Goal: Task Accomplishment & Management: Manage account settings

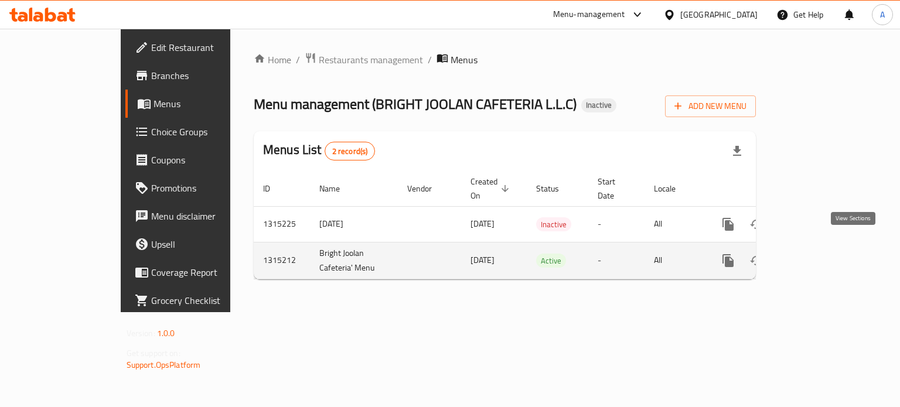
click at [827, 247] on link "enhanced table" at bounding box center [813, 261] width 28 height 28
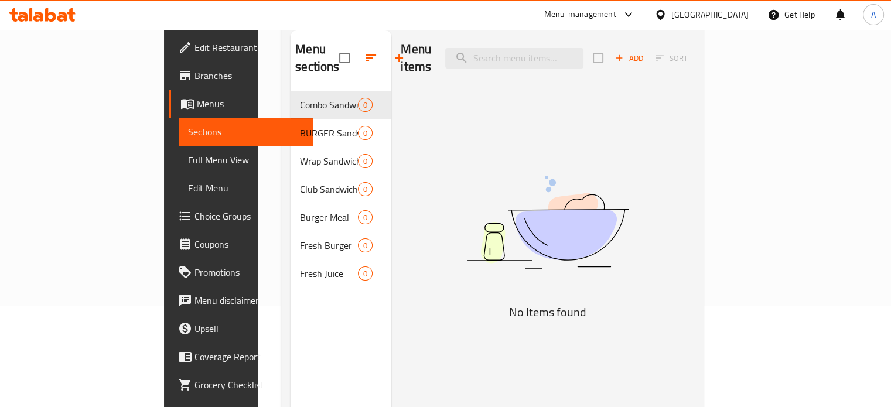
scroll to position [164, 0]
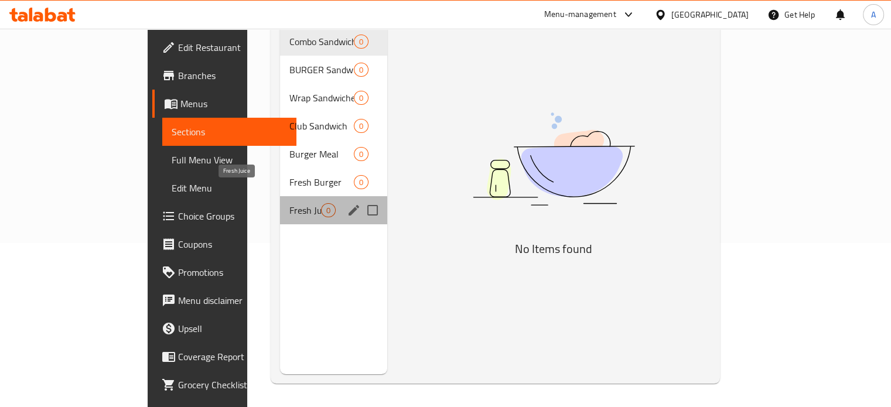
click at [289, 203] on span "Fresh Juice" at bounding box center [305, 210] width 32 height 14
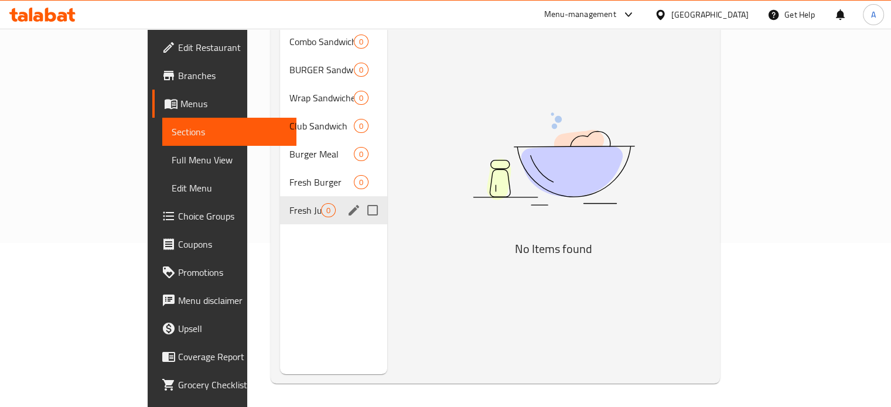
click at [280, 200] on div "Fresh Juice 0" at bounding box center [334, 210] width 108 height 28
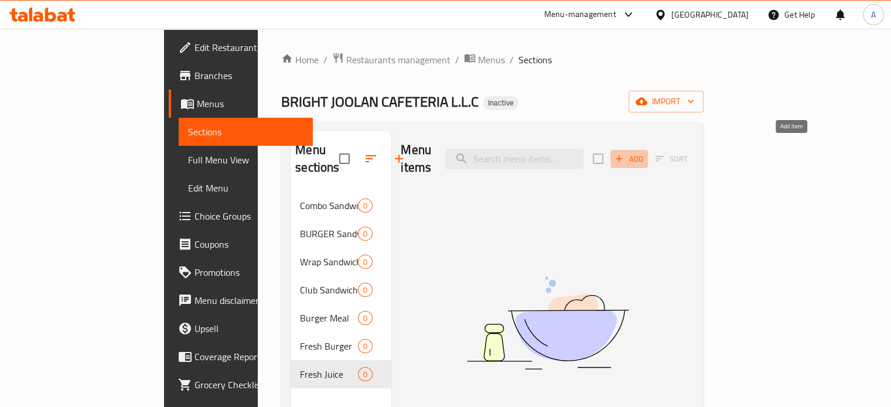
click at [625, 154] on icon "button" at bounding box center [619, 159] width 11 height 11
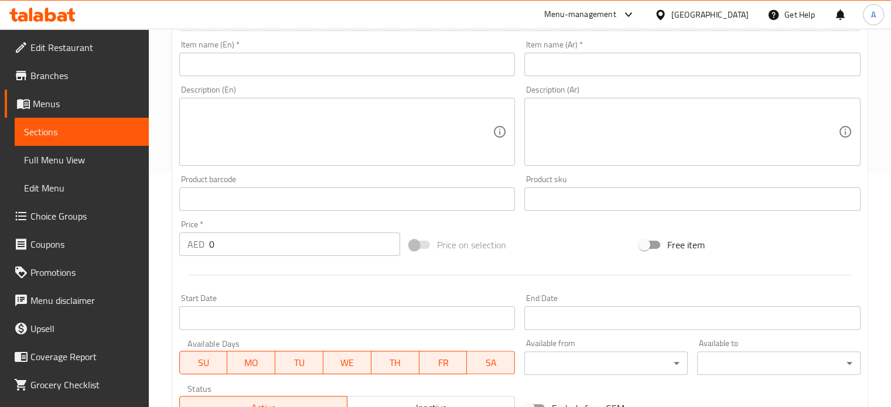
scroll to position [59, 0]
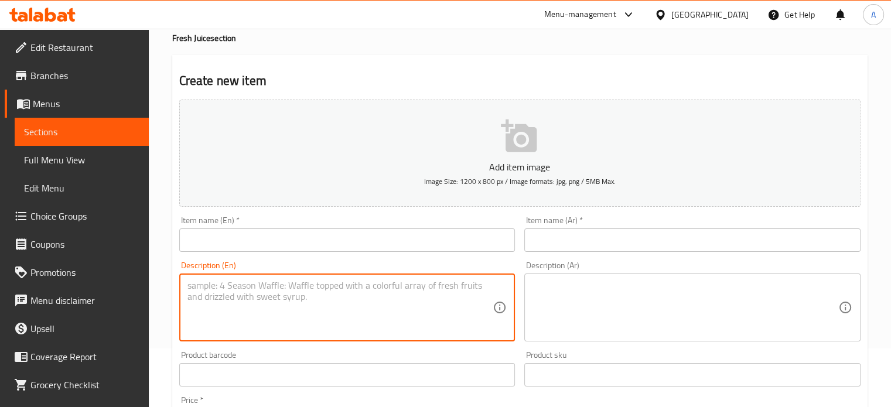
click at [251, 301] on textarea at bounding box center [340, 308] width 306 height 56
paste textarea "Avocado Avocado: A juice made from ripe avocado and milk."
drag, startPoint x: 216, startPoint y: 285, endPoint x: 172, endPoint y: 284, distance: 44.0
type textarea "Avocado: A juice made from ripe avocado and milk."
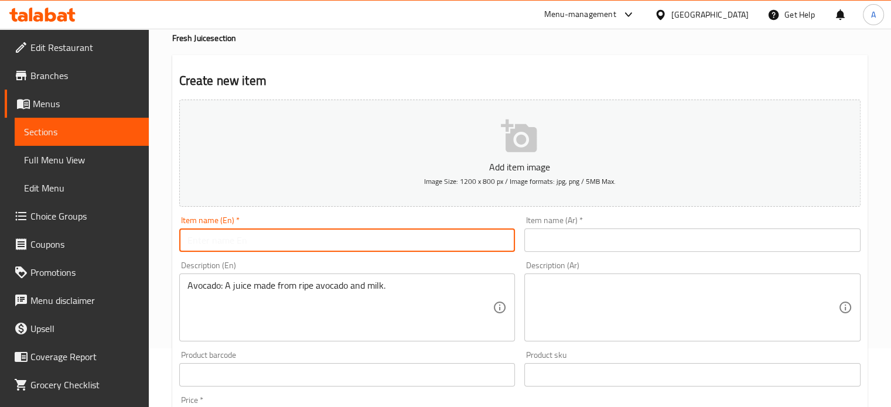
paste input "Avocado"
click at [192, 241] on input "text" at bounding box center [347, 240] width 336 height 23
type input "Avocado"
click at [555, 246] on input "text" at bounding box center [692, 240] width 336 height 23
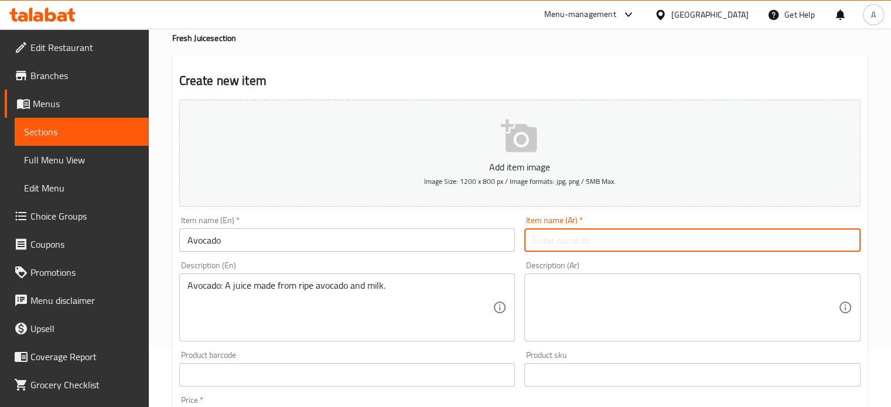
paste input "Avocado"
type input "Avocado"
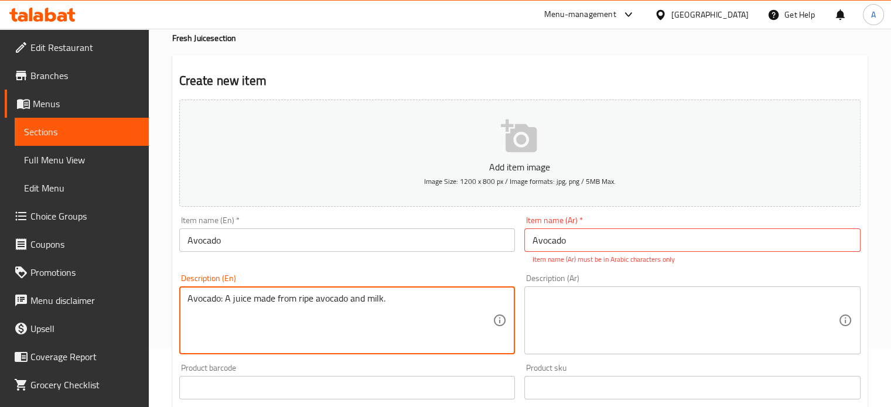
click at [274, 289] on div "Avocado: A juice made from ripe avocado and milk. Description (En)" at bounding box center [347, 321] width 336 height 68
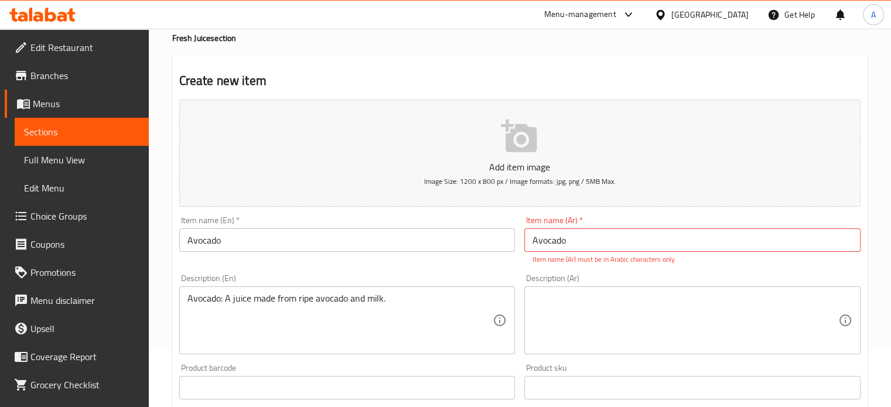
click at [274, 291] on div "Avocado: A juice made from ripe avocado and milk. Description (En)" at bounding box center [347, 321] width 336 height 68
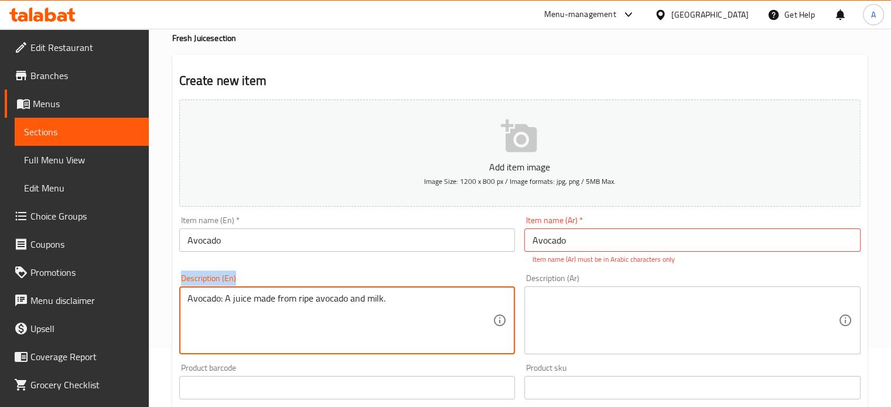
click at [274, 291] on div "Avocado: A juice made from ripe avocado and milk. Description (En)" at bounding box center [347, 321] width 336 height 68
drag, startPoint x: 240, startPoint y: 297, endPoint x: 169, endPoint y: 299, distance: 70.3
click at [169, 299] on div "Home / Restaurants management / Menus / Sections / item / create Fresh Juice se…" at bounding box center [520, 376] width 742 height 812
drag, startPoint x: 352, startPoint y: 301, endPoint x: 164, endPoint y: 298, distance: 187.5
click at [164, 298] on div "Home / Restaurants management / Menus / Sections / item / create Fresh Juice se…" at bounding box center [520, 376] width 742 height 812
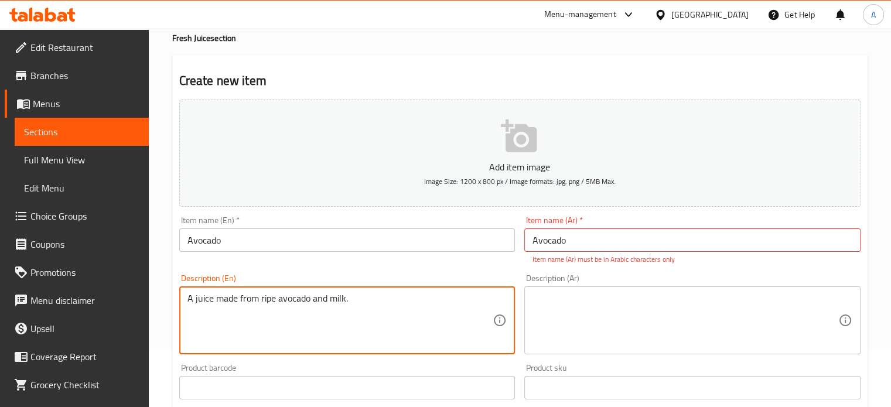
type textarea "A juice made from ripe avocado and milk."
click at [599, 301] on textarea at bounding box center [686, 321] width 306 height 56
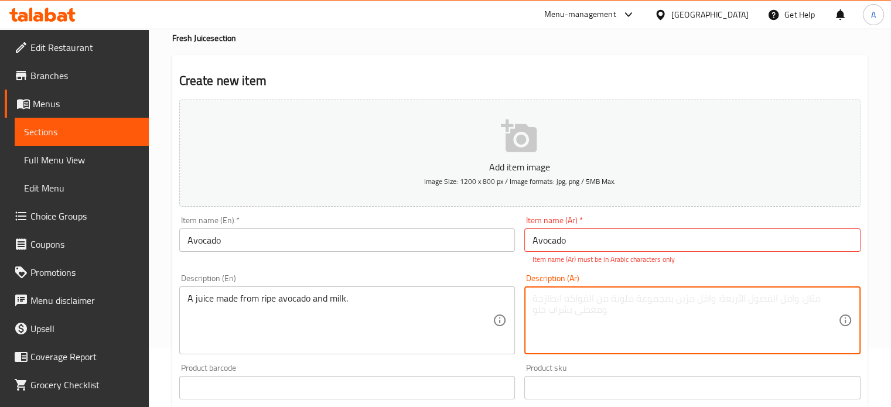
paste textarea "A juice made from ripe avocado and milk."
type textarea "A juice made from ripe avocado and milk."
click at [572, 243] on input "Avocado" at bounding box center [692, 240] width 336 height 23
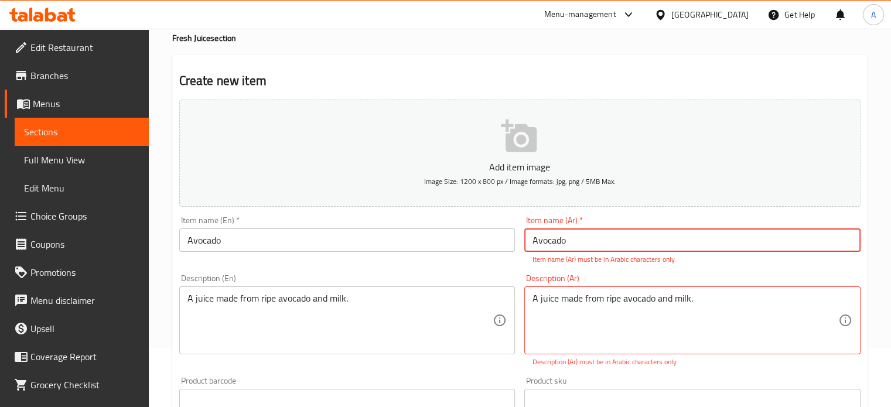
click at [572, 243] on input "Avocado" at bounding box center [692, 240] width 336 height 23
type input "افوكادو"
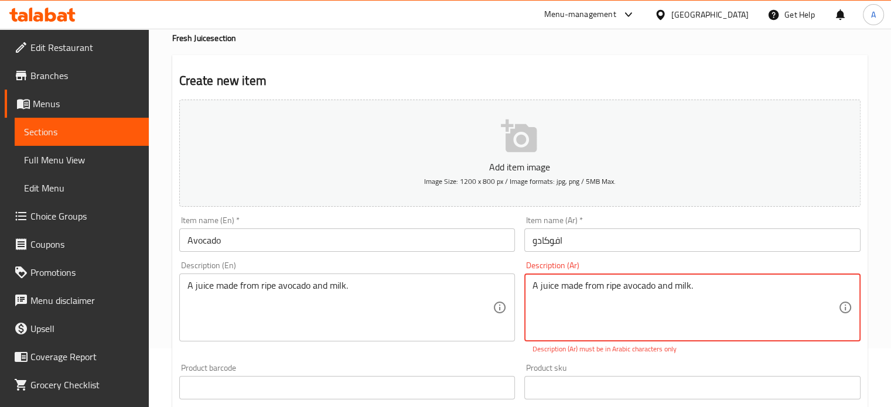
click at [579, 299] on textarea "A juice made from ripe avocado and milk." at bounding box center [686, 308] width 306 height 56
paste textarea "عصير مصنوع من الأفوكادو الناضج والحليب"
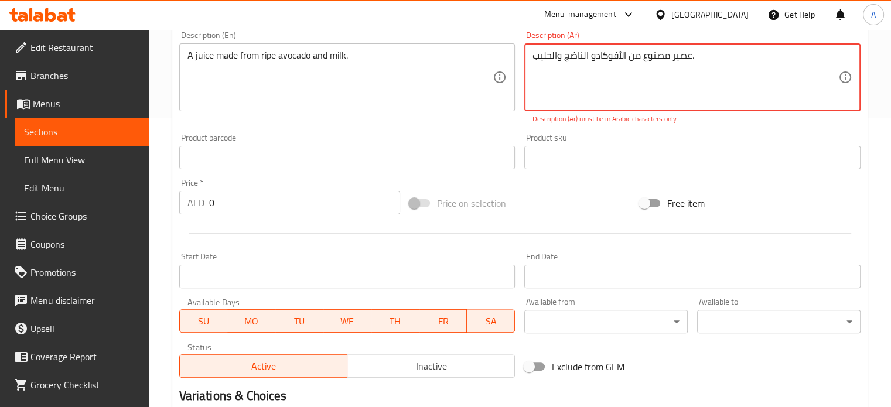
scroll to position [410, 0]
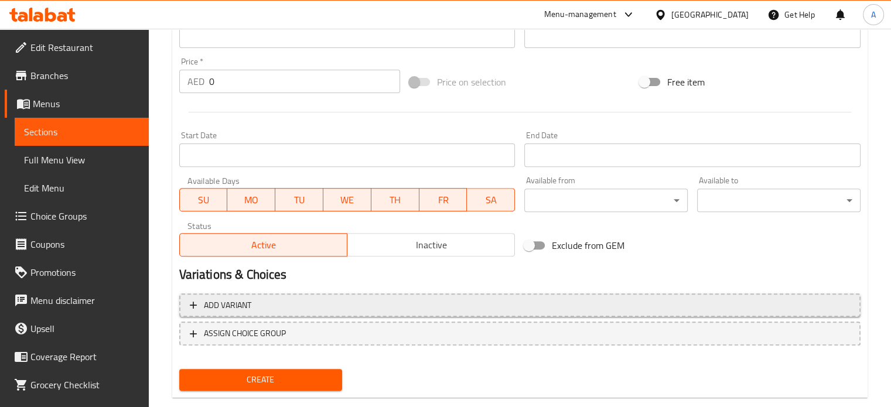
type textarea "عصير مصنوع من الأفوكادو الناضج والحليب."
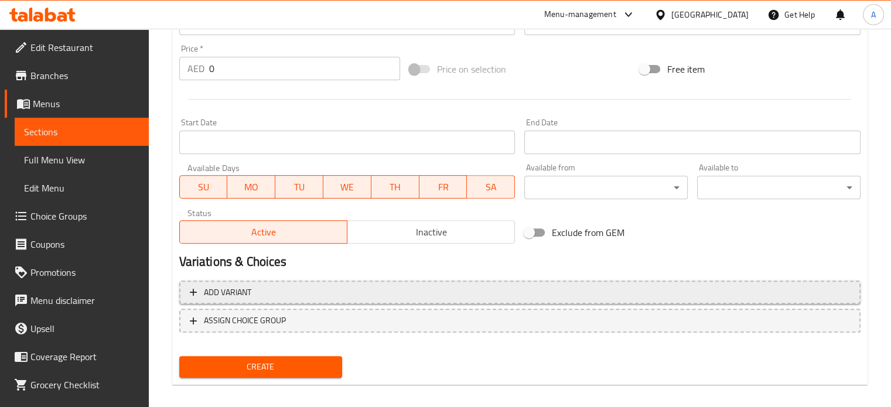
click at [211, 309] on div "Add variant ASSIGN CHOICE GROUP" at bounding box center [520, 314] width 691 height 76
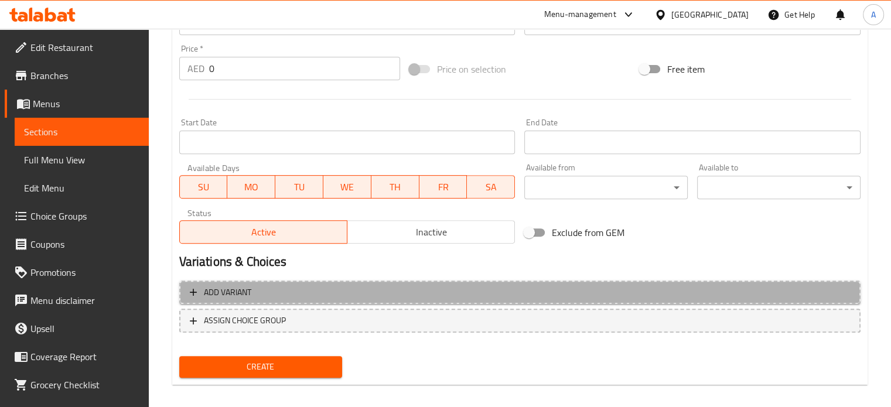
click at [202, 294] on span "Add variant" at bounding box center [520, 292] width 660 height 15
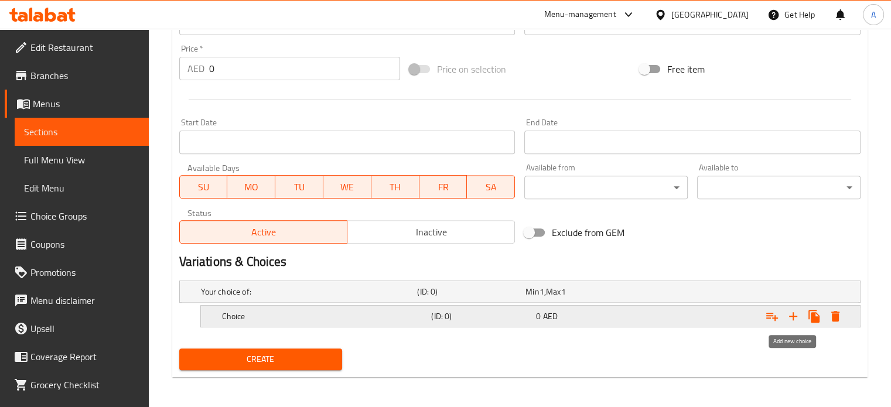
click at [787, 316] on icon "Expand" at bounding box center [793, 316] width 14 height 14
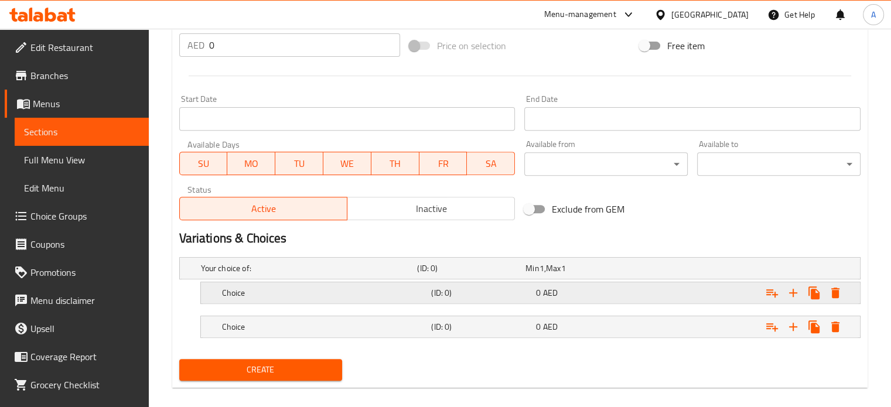
scroll to position [446, 0]
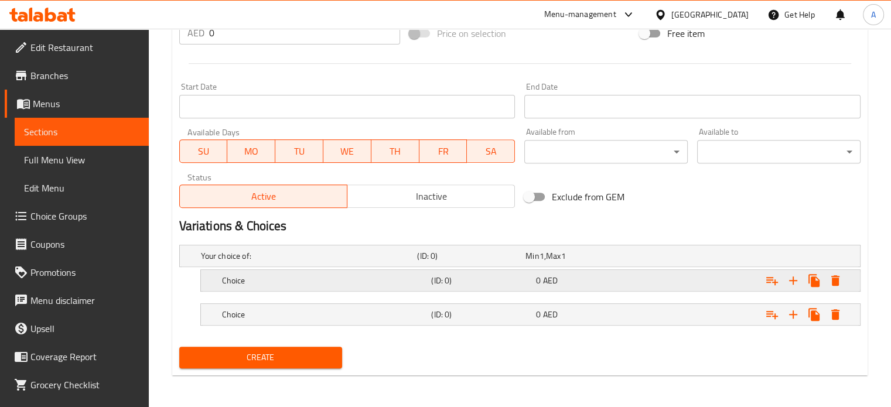
click at [251, 279] on h5 "Choice" at bounding box center [324, 281] width 205 height 12
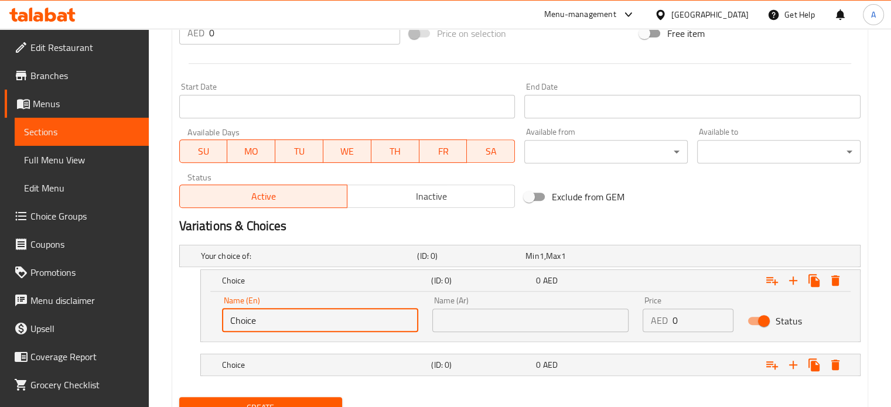
drag, startPoint x: 272, startPoint y: 319, endPoint x: 206, endPoint y: 321, distance: 66.2
click at [206, 321] on div "Name (En) Choice Name (En) Name (Ar) Name (Ar) Price AED 0 Price Status" at bounding box center [530, 317] width 659 height 50
type input "ٍ"
type input "Small"
click at [480, 317] on input "text" at bounding box center [530, 320] width 196 height 23
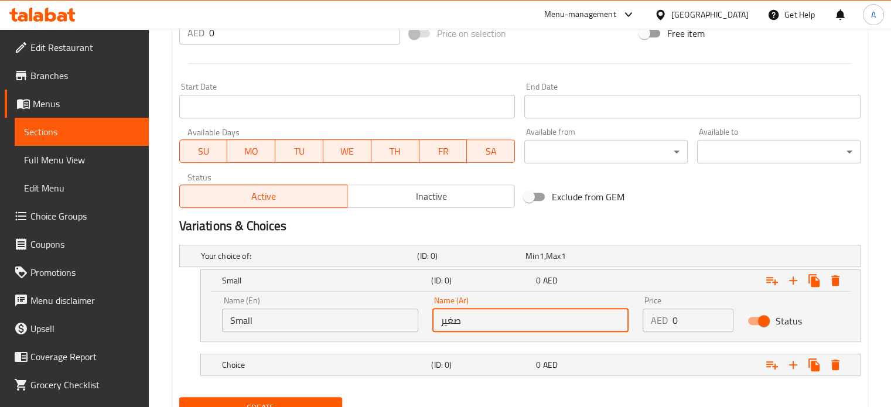
type input "صغير"
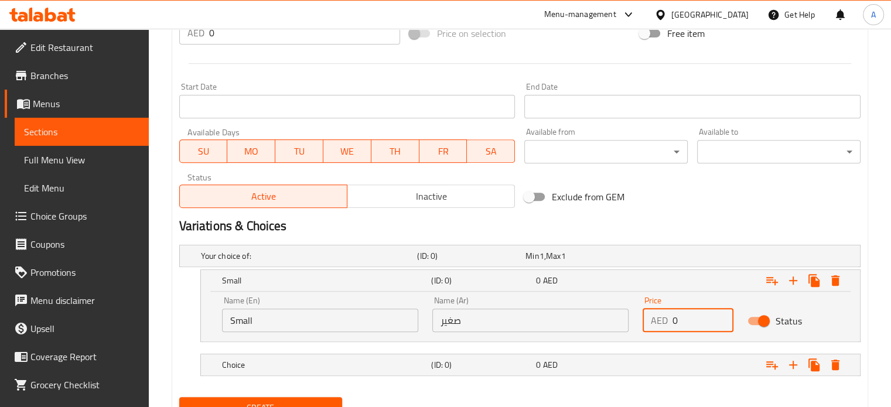
drag, startPoint x: 683, startPoint y: 315, endPoint x: 666, endPoint y: 315, distance: 17.0
click at [668, 315] on div "AED 0 Price" at bounding box center [688, 320] width 91 height 23
click at [664, 315] on p "AED" at bounding box center [659, 320] width 17 height 14
click at [629, 326] on div "Name (En) Small Name (En) Name (Ar) صغير Name (Ar) Price AED 0 Price Status" at bounding box center [530, 314] width 631 height 50
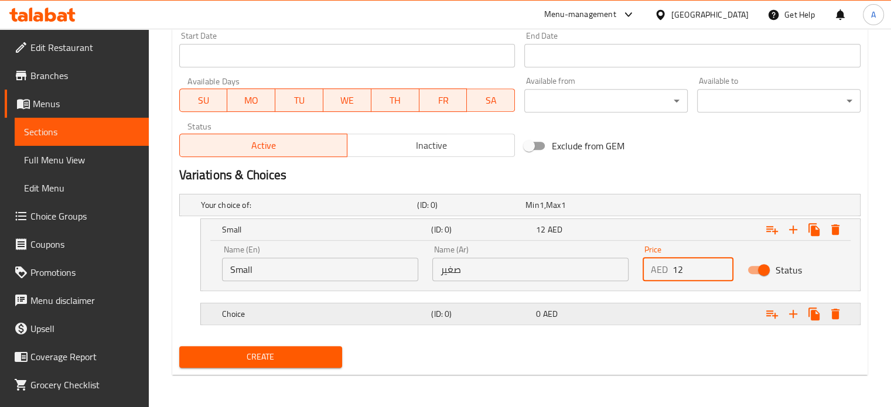
type input "12"
click at [264, 316] on h5 "Choice" at bounding box center [324, 314] width 205 height 12
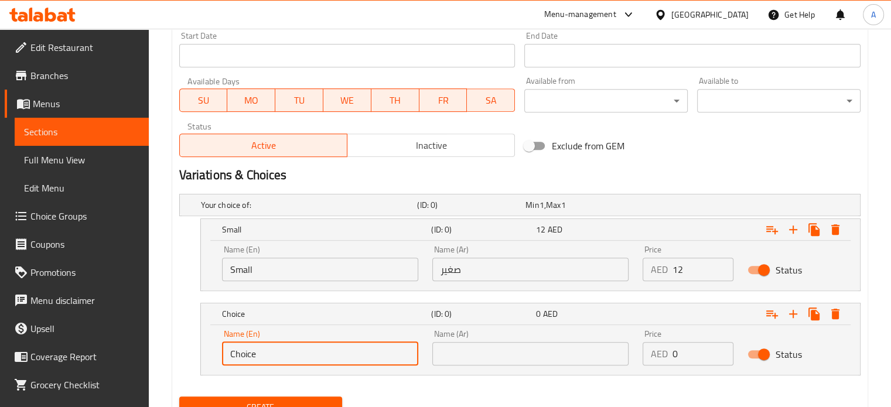
drag, startPoint x: 262, startPoint y: 354, endPoint x: 192, endPoint y: 356, distance: 69.8
click at [192, 356] on div "Choice (ID: 0) 0 AED Name (En) Choice Name (En) Name (Ar) Name (Ar) Price AED 0…" at bounding box center [519, 339] width 681 height 73
type input "/"
click at [458, 356] on input "text" at bounding box center [530, 353] width 196 height 23
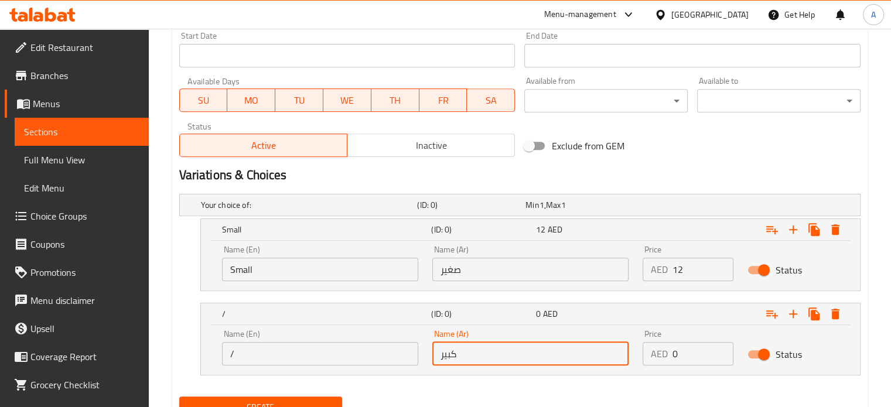
type input "كبير"
click at [288, 353] on input "/" at bounding box center [320, 353] width 196 height 23
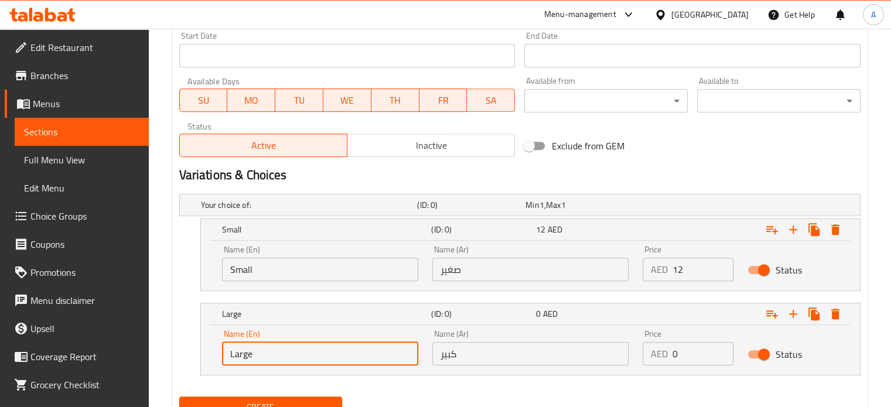
type input "Large"
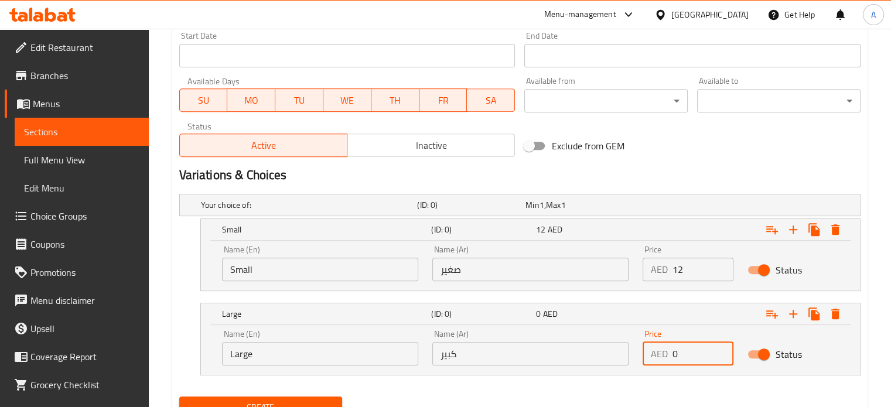
drag, startPoint x: 686, startPoint y: 353, endPoint x: 644, endPoint y: 362, distance: 43.1
click at [656, 357] on div "AED 0 Price" at bounding box center [688, 353] width 91 height 23
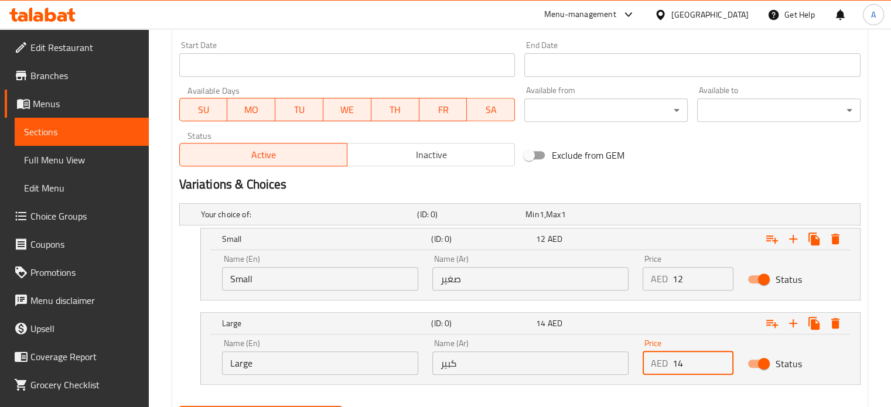
scroll to position [547, 0]
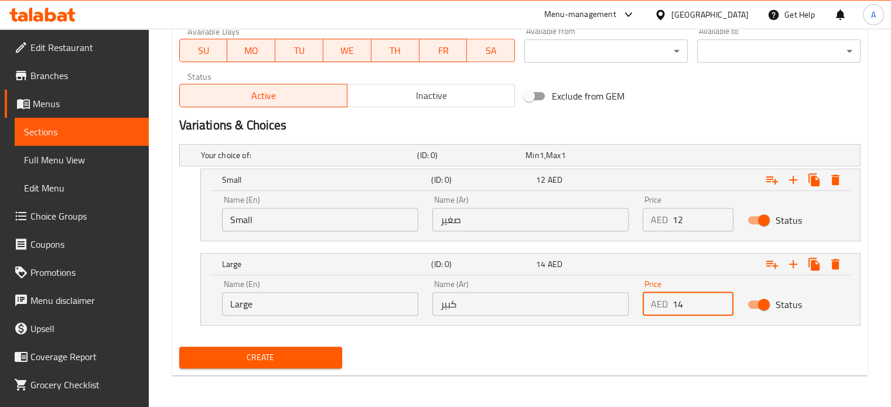
type input "14"
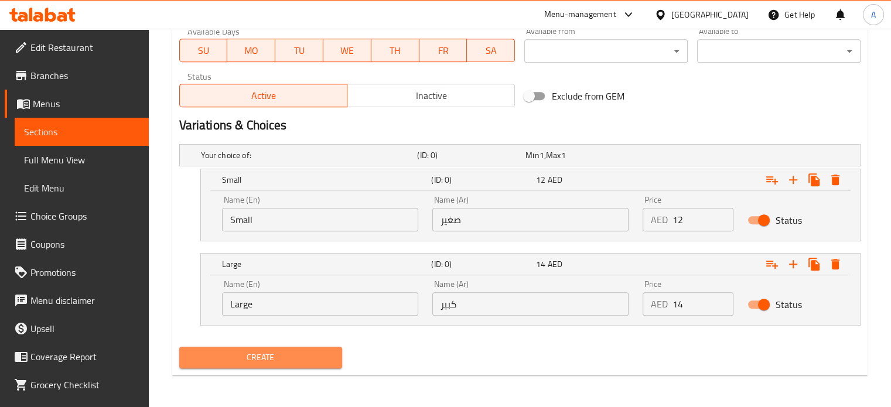
click at [295, 360] on span "Create" at bounding box center [261, 357] width 145 height 15
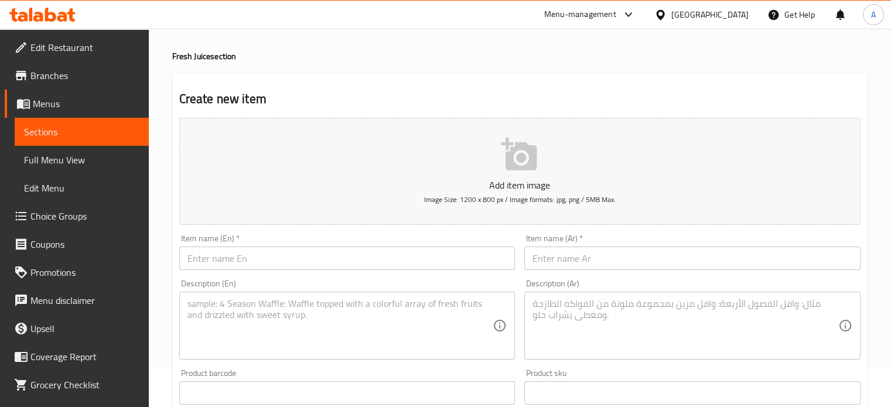
scroll to position [0, 0]
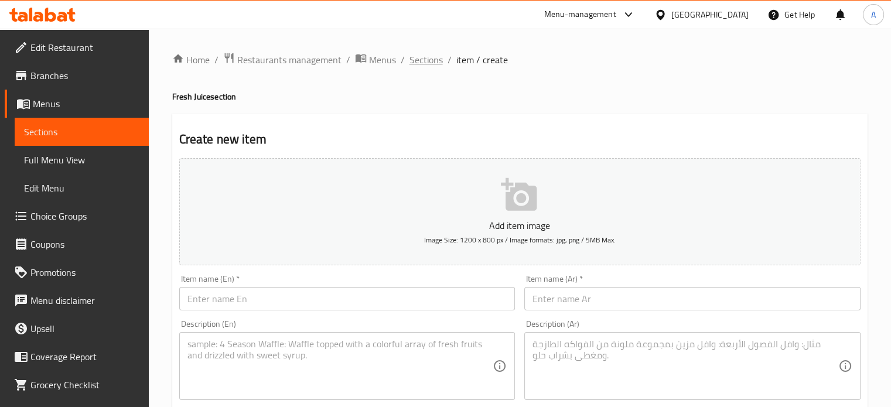
click at [422, 65] on span "Sections" at bounding box center [426, 60] width 33 height 14
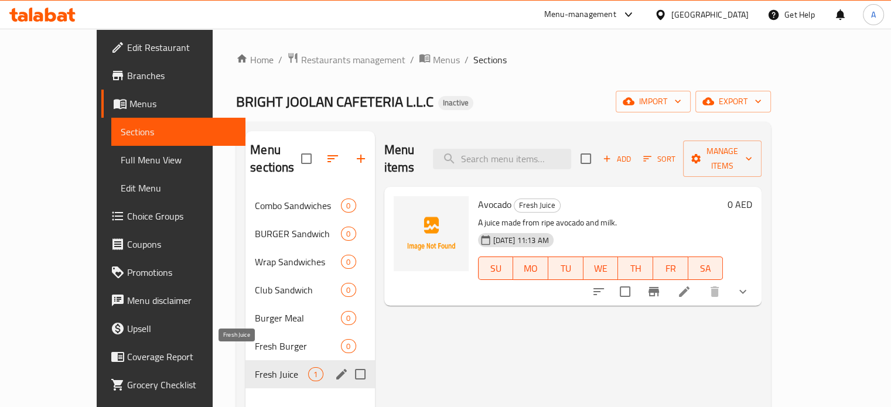
click at [272, 367] on span "Fresh Juice" at bounding box center [281, 374] width 53 height 14
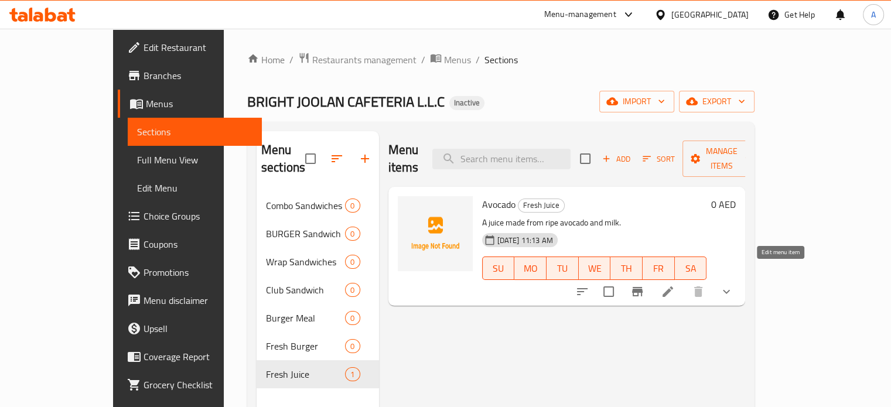
click at [673, 287] on icon at bounding box center [668, 292] width 11 height 11
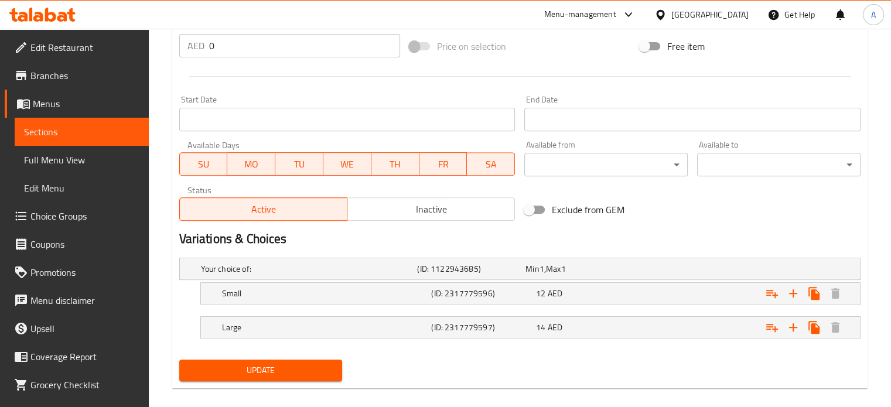
scroll to position [446, 0]
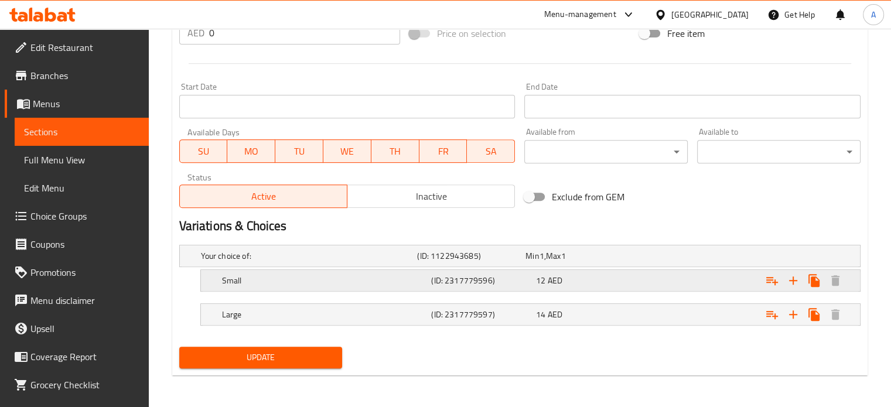
click at [367, 281] on h5 "Small" at bounding box center [324, 281] width 205 height 12
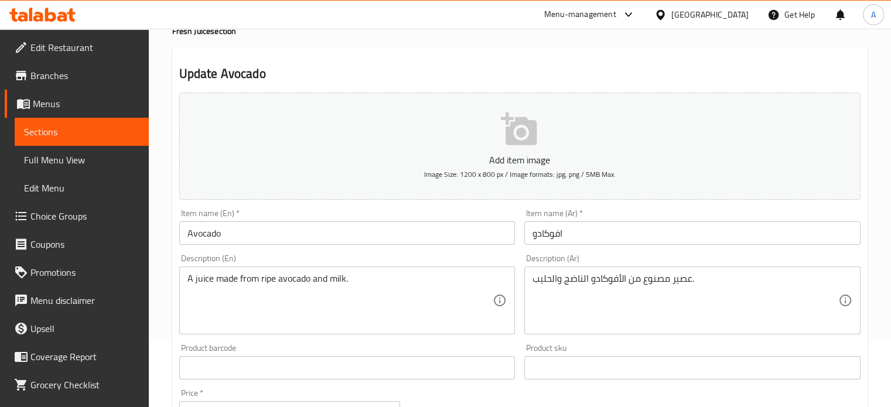
scroll to position [0, 0]
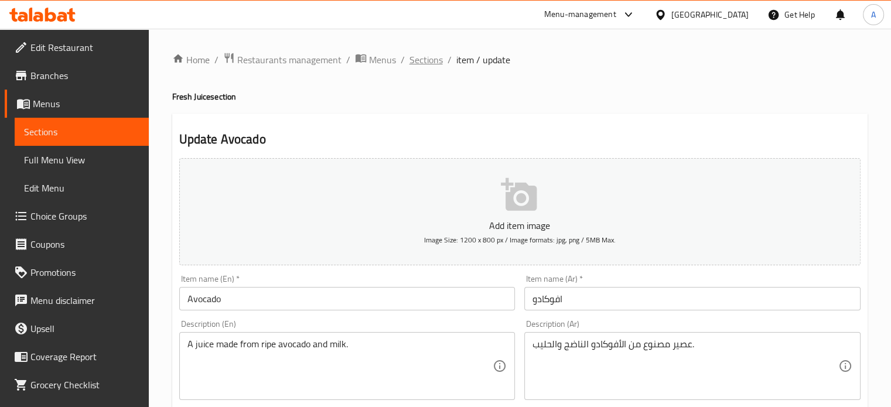
click at [425, 60] on span "Sections" at bounding box center [426, 60] width 33 height 14
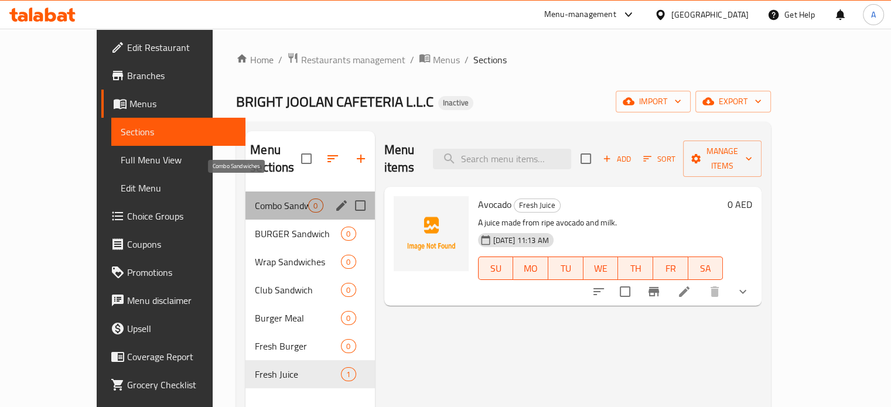
click at [255, 199] on span "Combo Sandwiches" at bounding box center [281, 206] width 53 height 14
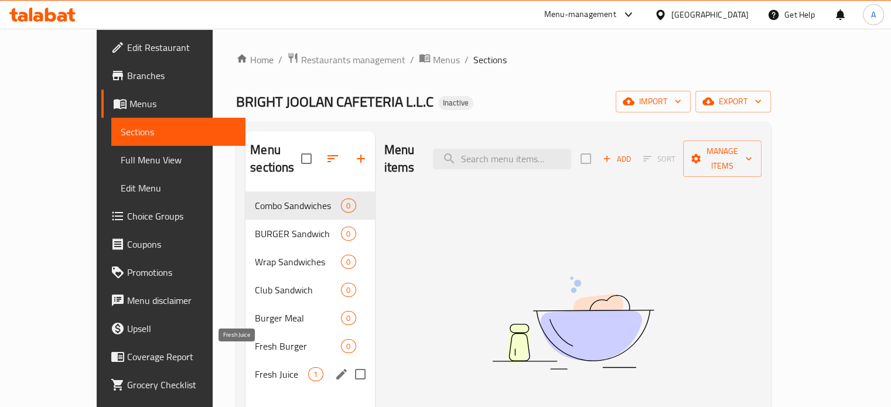
click at [255, 367] on span "Fresh Juice" at bounding box center [281, 374] width 53 height 14
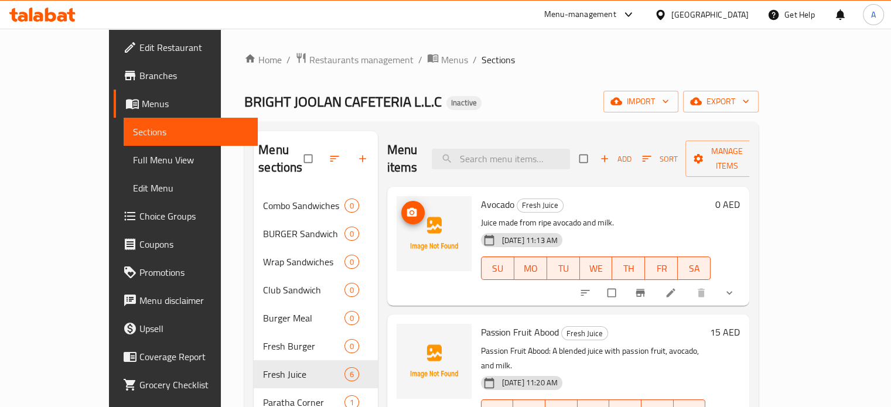
click at [410, 211] on circle "upload picture" at bounding box center [411, 212] width 3 height 3
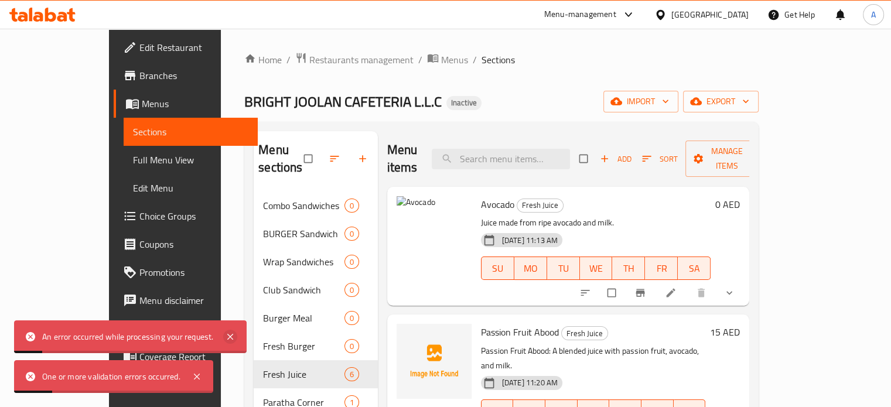
click at [234, 332] on icon at bounding box center [230, 337] width 14 height 14
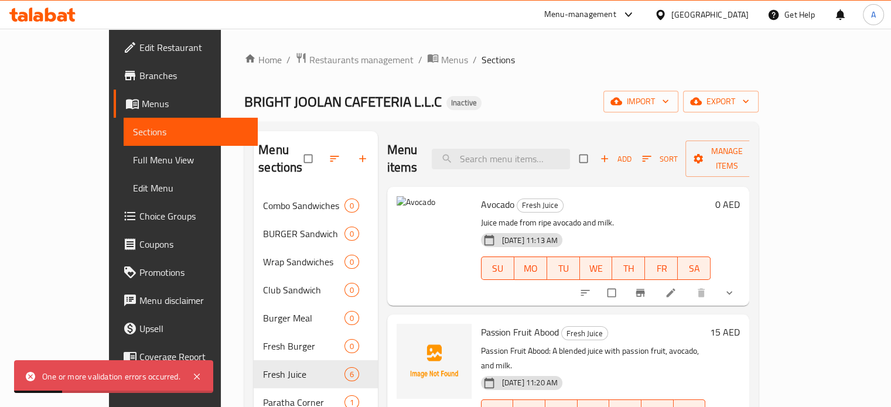
click at [206, 379] on div "One or more validation errors occurred." at bounding box center [113, 376] width 199 height 33
click at [448, 207] on icon "delete image" at bounding box center [454, 213] width 12 height 12
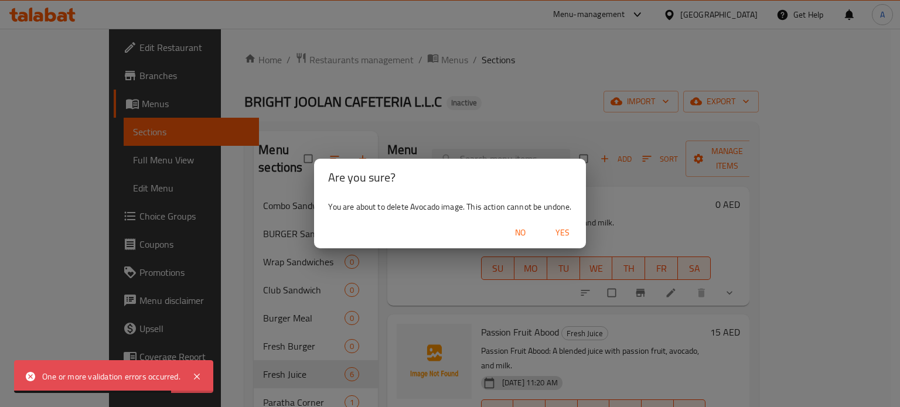
click at [557, 234] on span "Yes" at bounding box center [562, 233] width 28 height 15
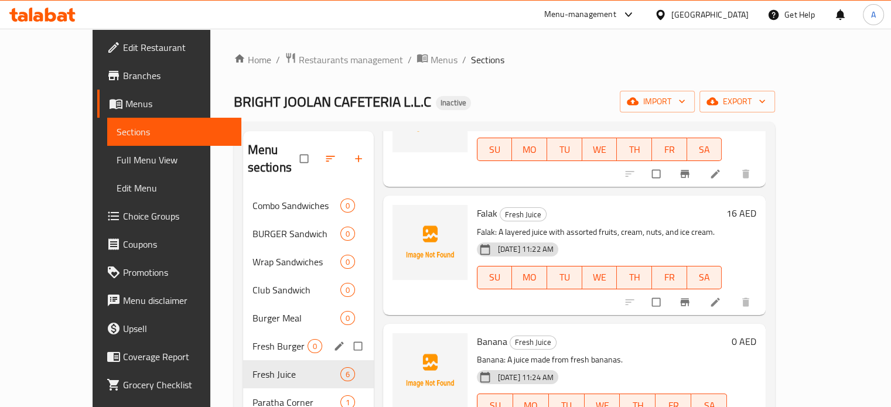
scroll to position [117, 0]
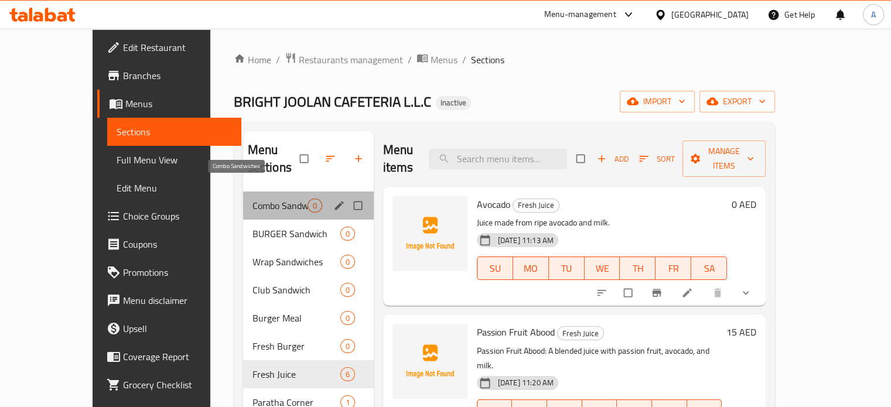
click at [253, 199] on span "Combo Sandwiches" at bounding box center [280, 206] width 55 height 14
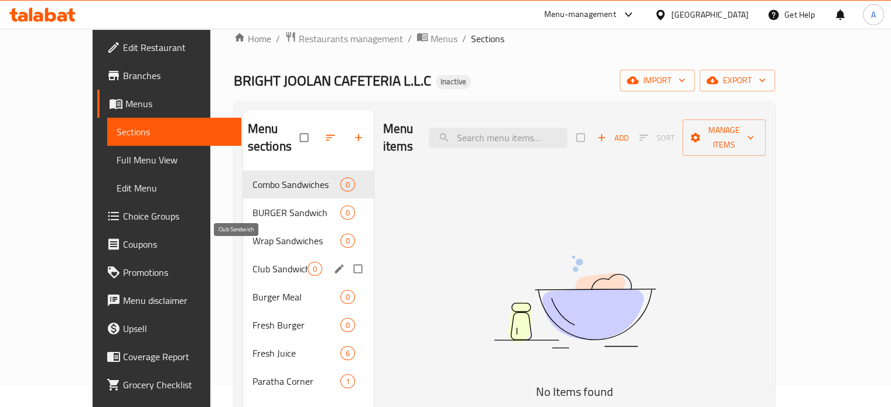
scroll to position [59, 0]
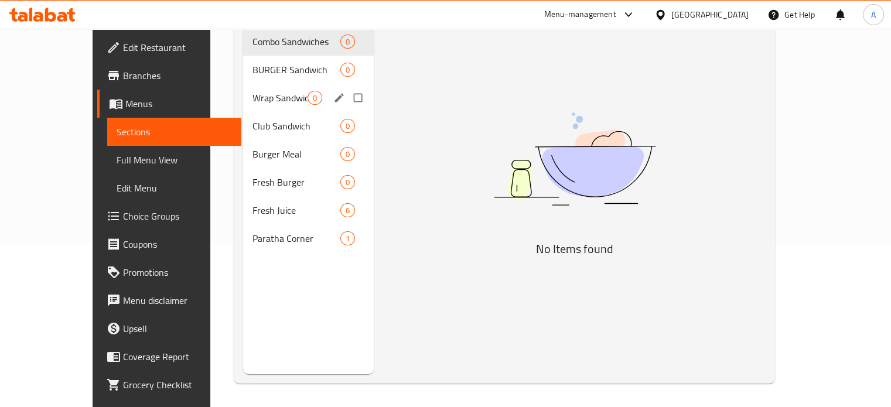
scroll to position [47, 0]
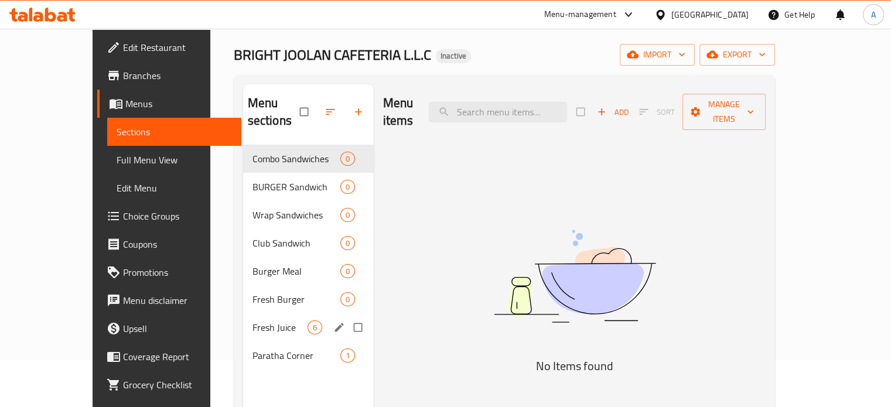
click at [253, 321] on span "Fresh Juice" at bounding box center [280, 328] width 55 height 14
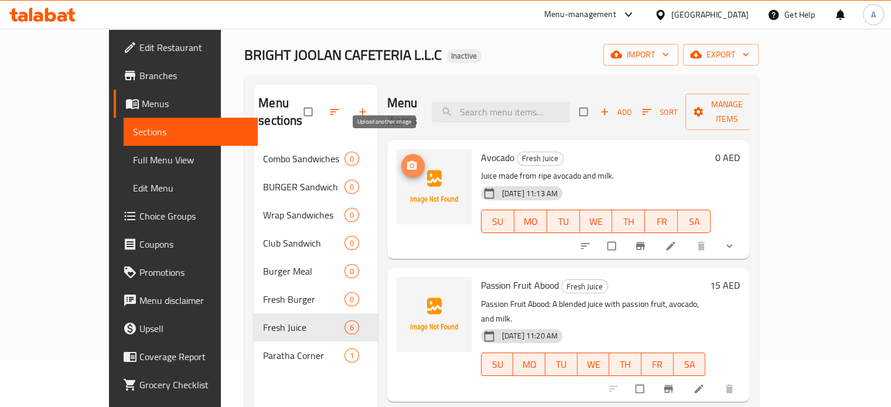
click at [401, 160] on span "upload picture" at bounding box center [412, 166] width 23 height 12
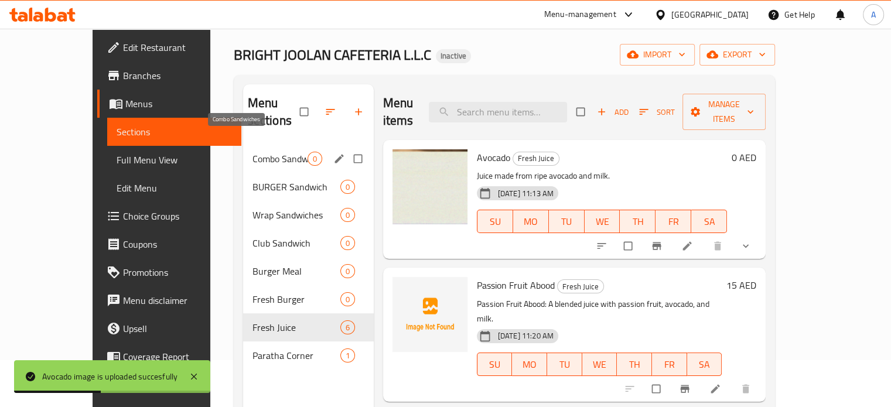
click at [253, 152] on span "Combo Sandwiches" at bounding box center [280, 159] width 55 height 14
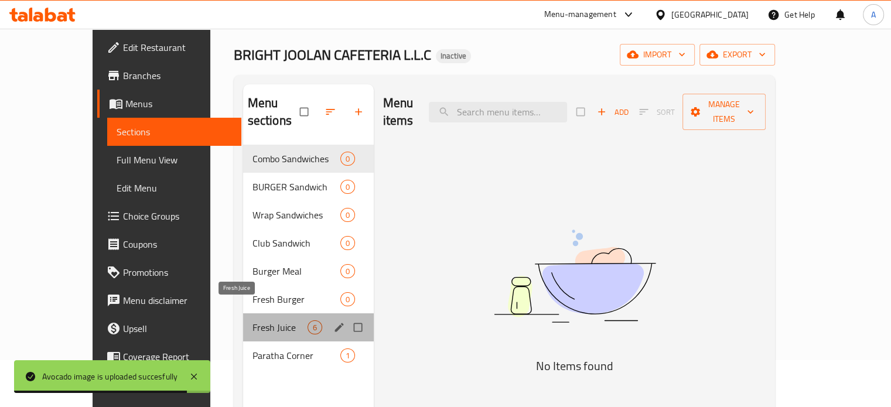
click at [253, 321] on span "Fresh Juice" at bounding box center [280, 328] width 55 height 14
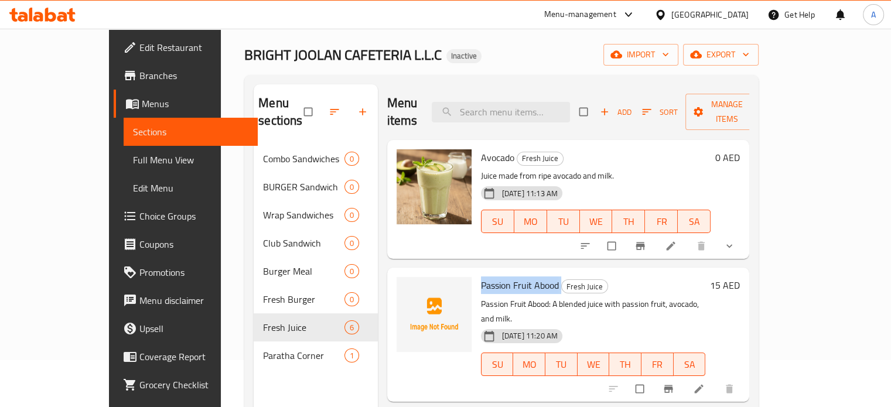
copy h6 "Passion Fruit Abood"
drag, startPoint x: 534, startPoint y: 266, endPoint x: 452, endPoint y: 271, distance: 82.2
click at [476, 272] on div "Passion Fruit Abood Fresh Juice Passion Fruit Abood: A blended juice with passi…" at bounding box center [593, 334] width 234 height 124
click at [407, 289] on icon "upload picture" at bounding box center [412, 293] width 10 height 9
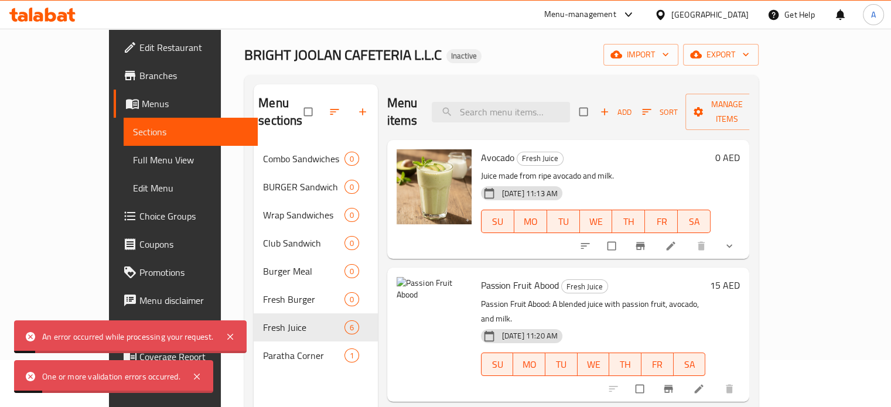
click at [238, 335] on div "An error occurred while processing your request." at bounding box center [130, 337] width 233 height 33
click at [229, 337] on icon at bounding box center [230, 337] width 6 height 6
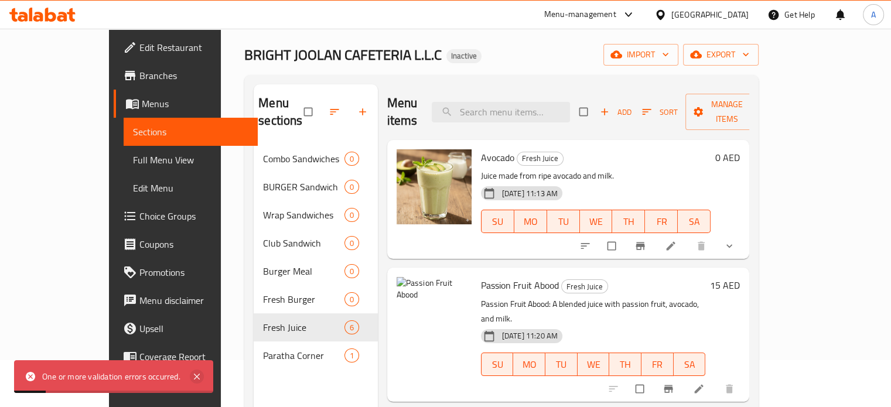
click at [199, 375] on icon at bounding box center [197, 377] width 6 height 6
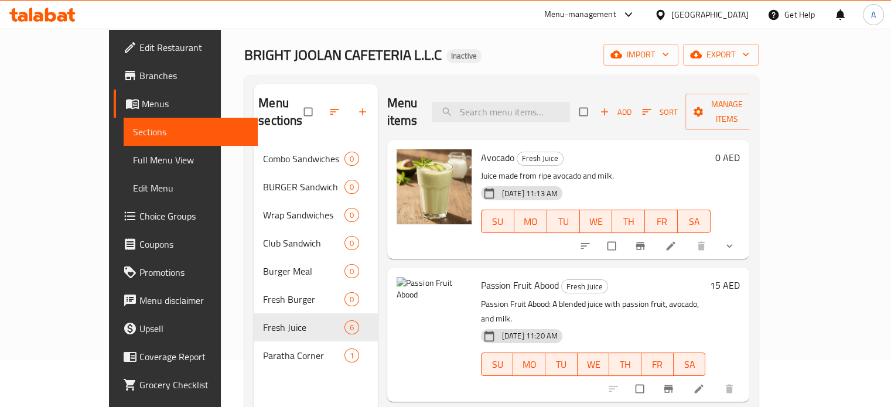
click at [782, 100] on div "Home / Restaurants management / Menus / Sections BRIGHT JOOLAN CAFETERIA L.L.C …" at bounding box center [501, 253] width 561 height 543
click at [401, 288] on span "upload picture" at bounding box center [412, 294] width 23 height 12
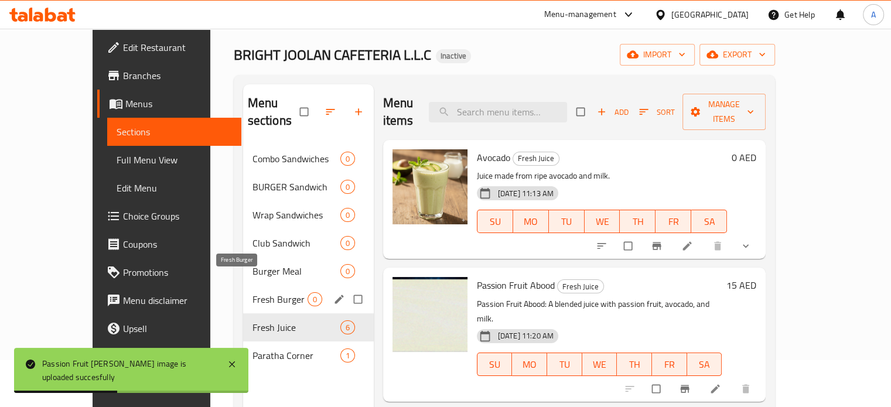
click at [253, 292] on span "Fresh Burger" at bounding box center [280, 299] width 55 height 14
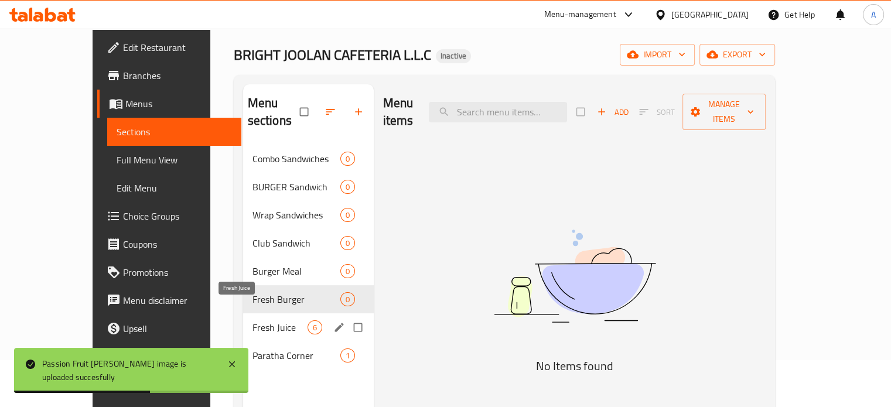
click at [253, 321] on span "Fresh Juice" at bounding box center [280, 328] width 55 height 14
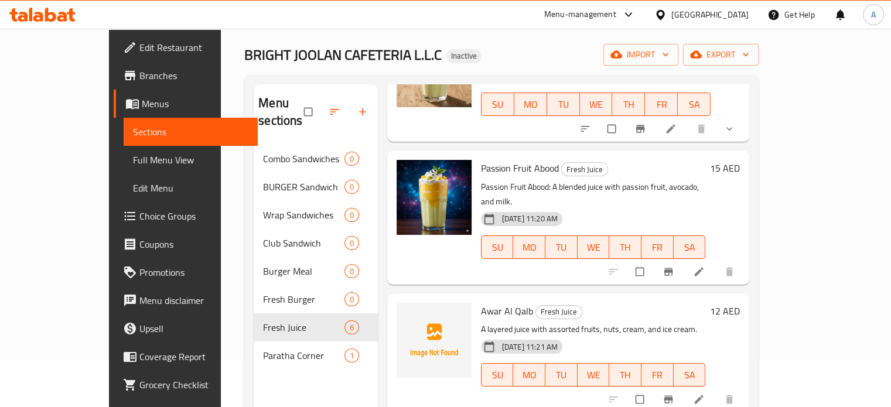
scroll to position [176, 0]
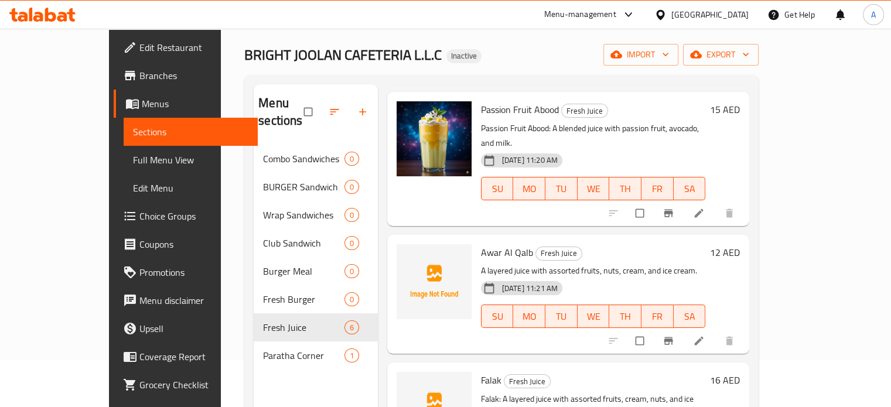
drag, startPoint x: 505, startPoint y: 220, endPoint x: 449, endPoint y: 222, distance: 56.3
click at [476, 240] on div "Awar Al Qalb Fresh Juice A layered juice with assorted fruits, nuts, cream, and…" at bounding box center [593, 295] width 234 height 110
copy span "Awar Al Qalb"
click at [407, 256] on icon "upload picture" at bounding box center [412, 260] width 10 height 9
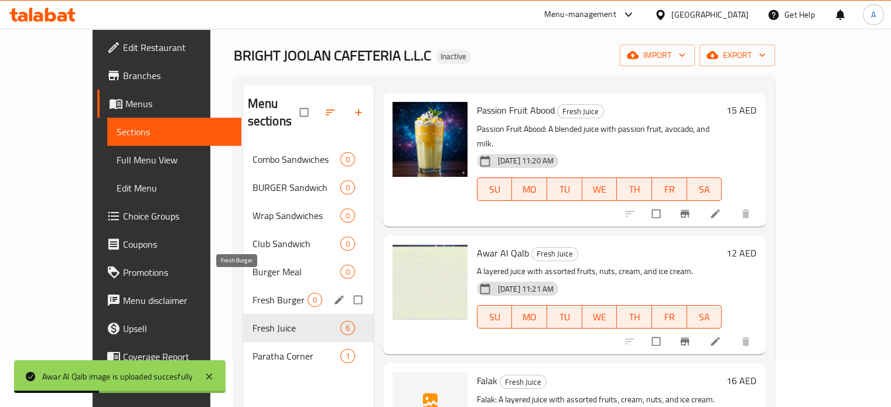
click at [253, 293] on span "Fresh Burger" at bounding box center [280, 300] width 55 height 14
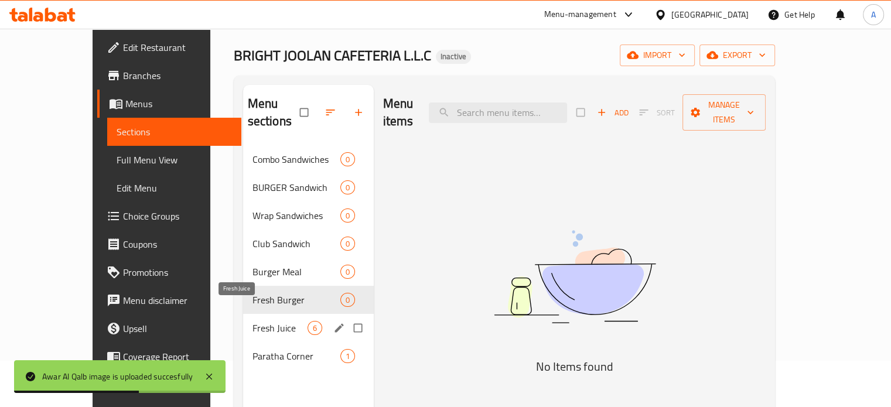
click at [253, 321] on span "Fresh Juice" at bounding box center [280, 328] width 55 height 14
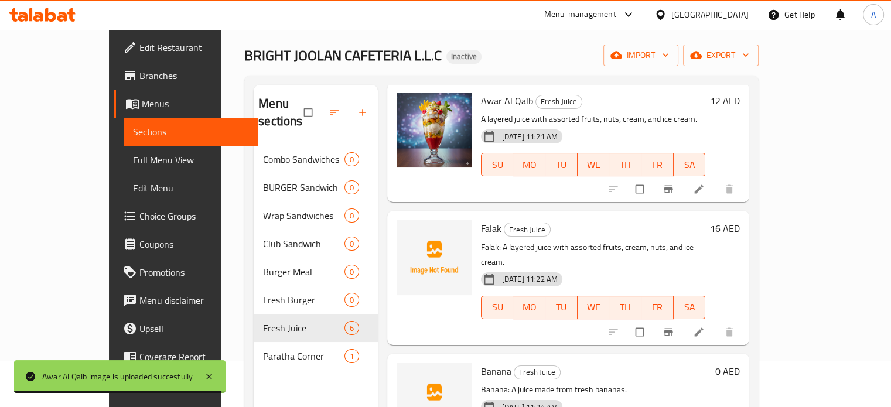
scroll to position [390, 0]
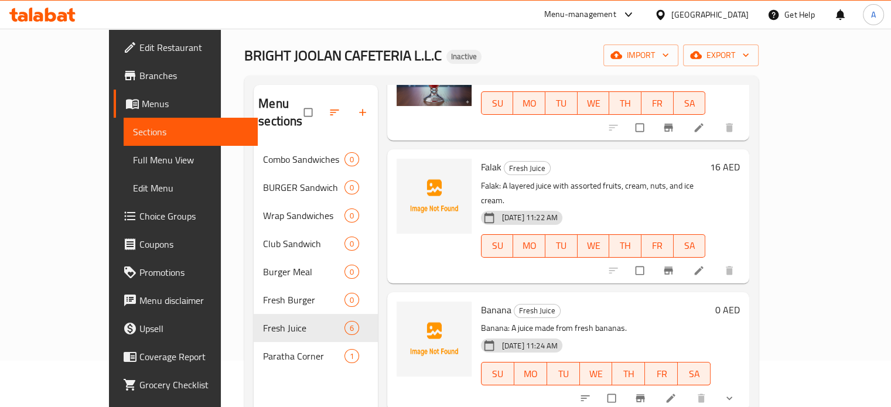
click at [481, 158] on span "Falak" at bounding box center [491, 167] width 21 height 18
copy h6 "Falak"
click at [782, 80] on div "Home / Restaurants management / Menus / Sections BRIGHT JOOLAN CAFETERIA L.L.C …" at bounding box center [501, 253] width 561 height 543
click at [406, 159] on img at bounding box center [434, 196] width 75 height 75
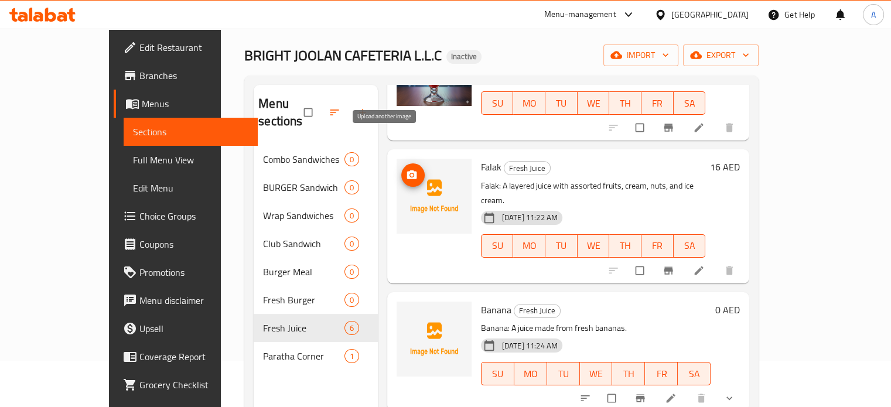
click at [401, 169] on span "upload picture" at bounding box center [412, 175] width 23 height 12
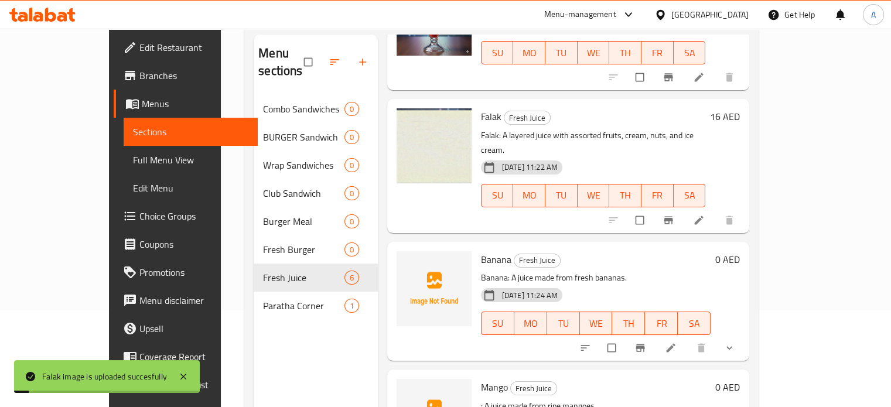
scroll to position [163, 0]
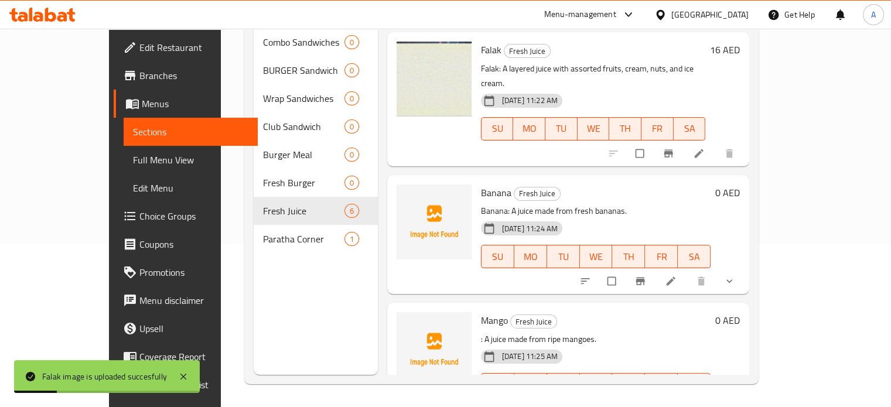
click at [481, 184] on span "Banana" at bounding box center [496, 193] width 30 height 18
copy span "Banana"
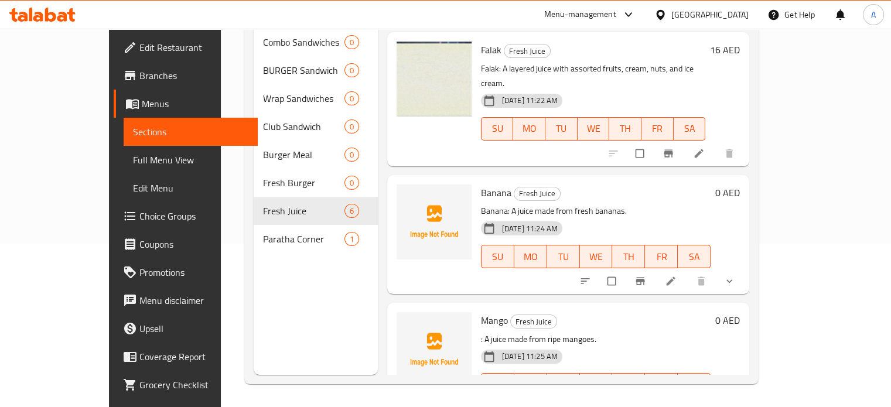
drag, startPoint x: 878, startPoint y: 109, endPoint x: 847, endPoint y: 145, distance: 47.8
click at [782, 109] on div "Home / Restaurants management / Menus / Sections BRIGHT JOOLAN CAFETERIA L.L.C …" at bounding box center [501, 136] width 561 height 543
click at [407, 196] on icon "upload picture" at bounding box center [412, 200] width 10 height 9
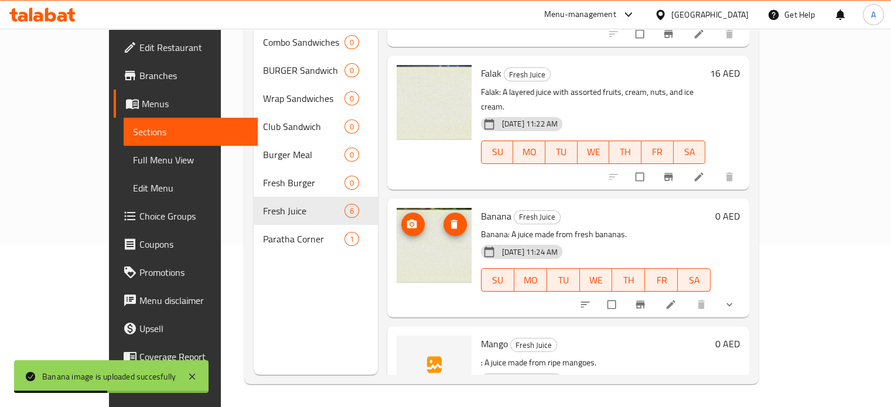
scroll to position [390, 0]
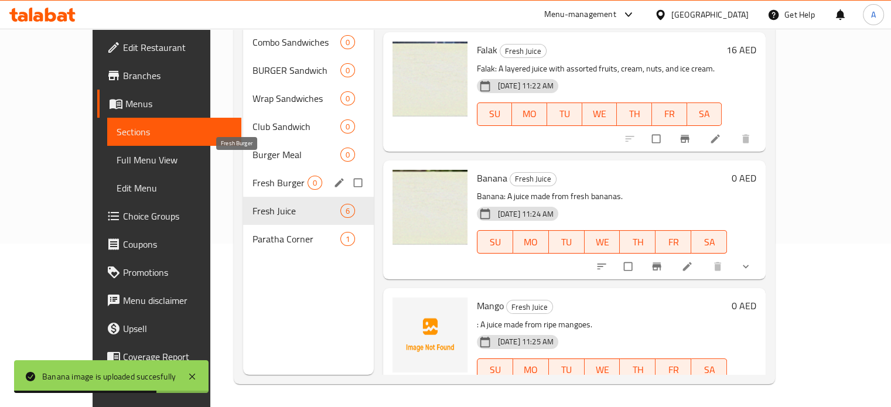
drag, startPoint x: 223, startPoint y: 163, endPoint x: 220, endPoint y: 179, distance: 15.4
click at [253, 176] on span "Fresh Burger" at bounding box center [280, 183] width 55 height 14
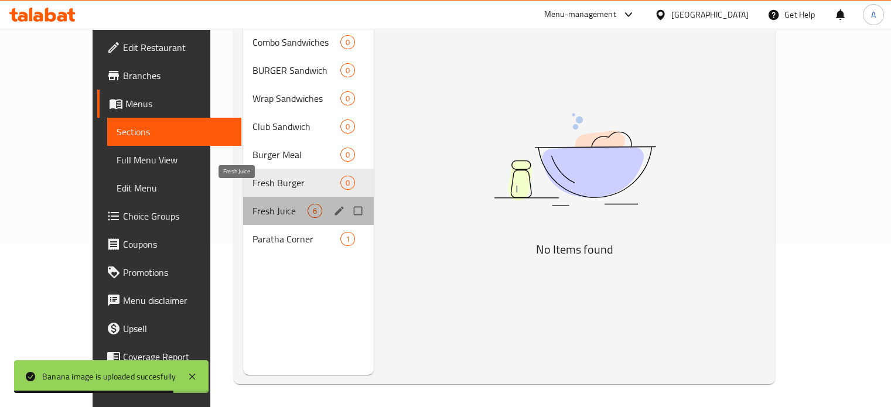
click at [253, 204] on span "Fresh Juice" at bounding box center [280, 211] width 55 height 14
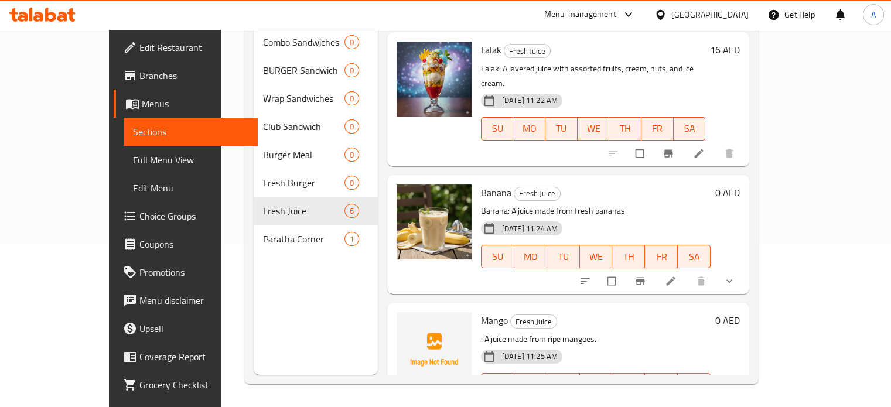
scroll to position [164, 0]
click at [481, 311] on span "Mango" at bounding box center [494, 320] width 27 height 18
copy h6 "Mango"
drag, startPoint x: 884, startPoint y: 79, endPoint x: 858, endPoint y: 98, distance: 31.9
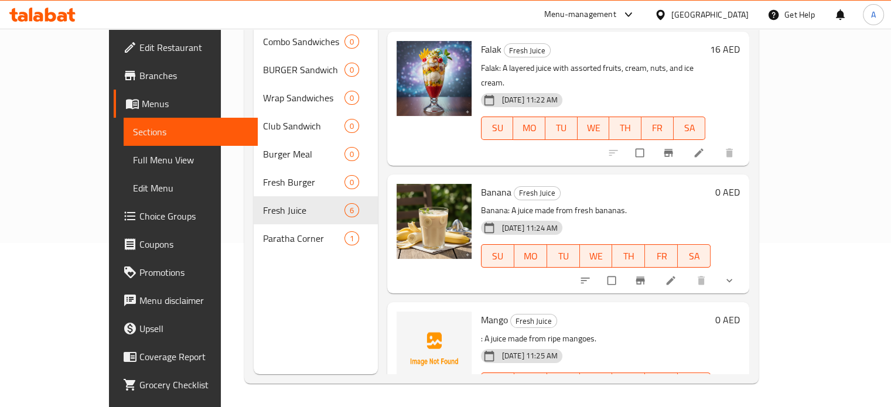
click at [782, 79] on div "Home / Restaurants management / Menus / Sections BRIGHT JOOLAN CAFETERIA L.L.C …" at bounding box center [501, 136] width 561 height 543
click at [401, 322] on span "upload picture" at bounding box center [412, 328] width 23 height 12
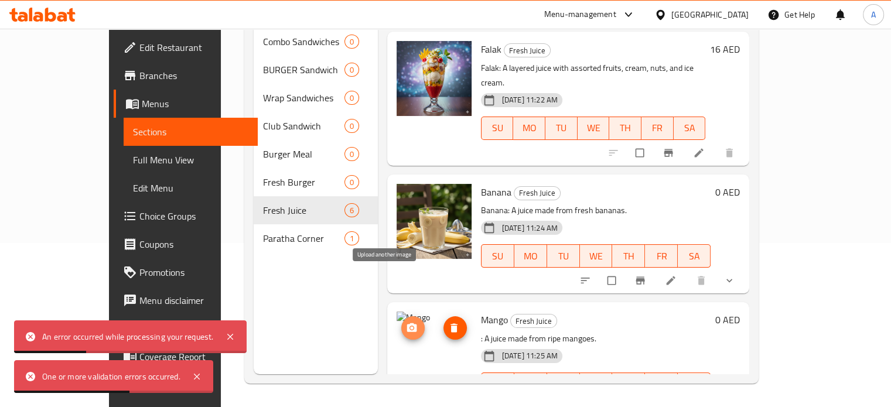
click at [407, 323] on icon "upload picture" at bounding box center [412, 327] width 10 height 9
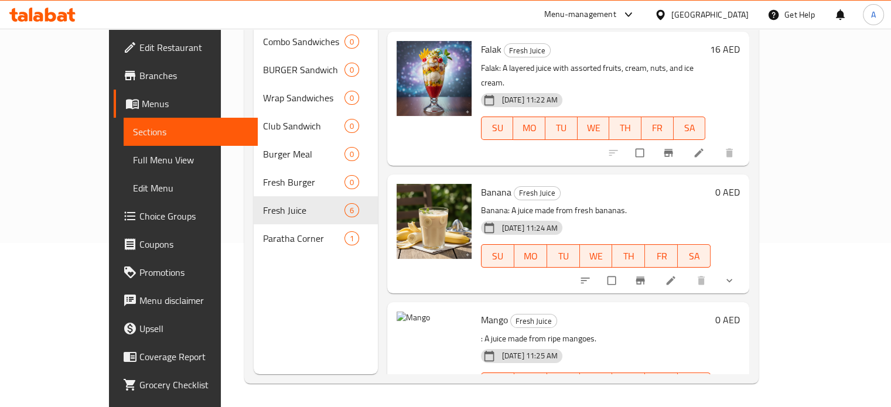
click at [782, 108] on div "Home / Restaurants management / Menus / Sections BRIGHT JOOLAN CAFETERIA L.L.C …" at bounding box center [501, 136] width 561 height 543
click at [401, 316] on button "upload picture" at bounding box center [412, 327] width 23 height 23
click at [782, 121] on div "Home / Restaurants management / Menus / Sections BRIGHT JOOLAN CAFETERIA L.L.C …" at bounding box center [501, 136] width 561 height 543
click at [407, 323] on icon "upload picture" at bounding box center [412, 327] width 10 height 9
click at [567, 367] on div "Mango Fresh Juice : A juice made from ripe mangoes. 30-09-2025 11:25 AM SU MO T…" at bounding box center [596, 362] width 240 height 110
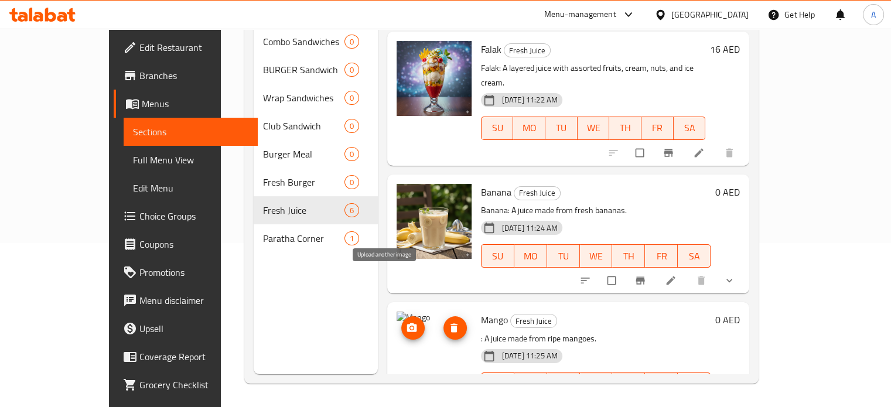
click at [407, 323] on icon "upload picture" at bounding box center [412, 327] width 10 height 9
click at [448, 322] on icon "delete image" at bounding box center [454, 328] width 12 height 12
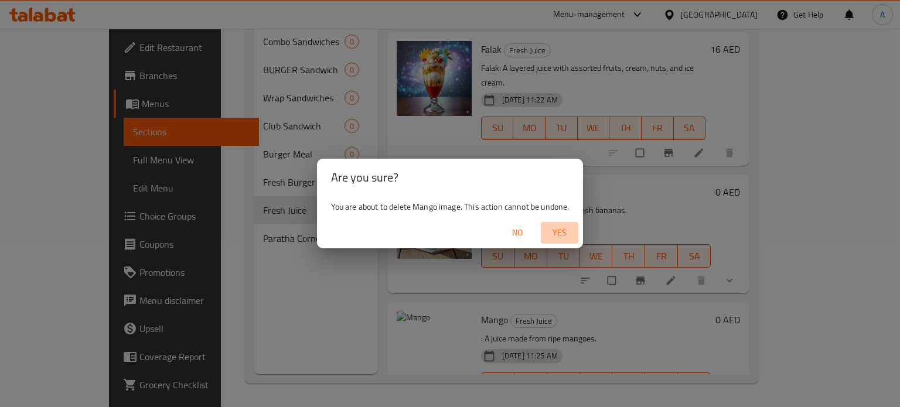
click at [560, 233] on span "Yes" at bounding box center [560, 233] width 28 height 15
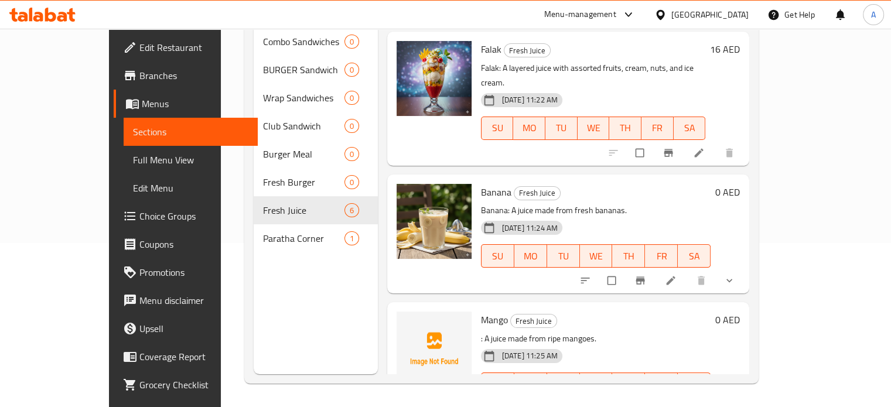
click at [782, 145] on div "Home / Restaurants management / Menus / Sections BRIGHT JOOLAN CAFETERIA L.L.C …" at bounding box center [501, 136] width 561 height 543
click at [406, 322] on icon "upload picture" at bounding box center [412, 328] width 12 height 12
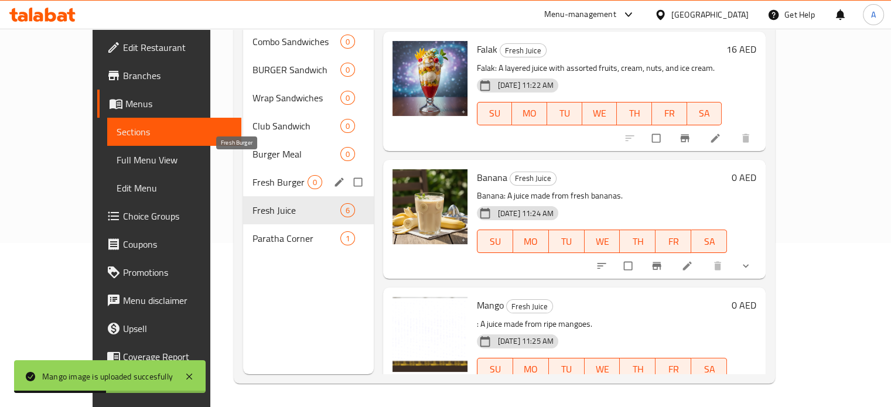
click at [253, 175] on span "Fresh Burger" at bounding box center [280, 182] width 55 height 14
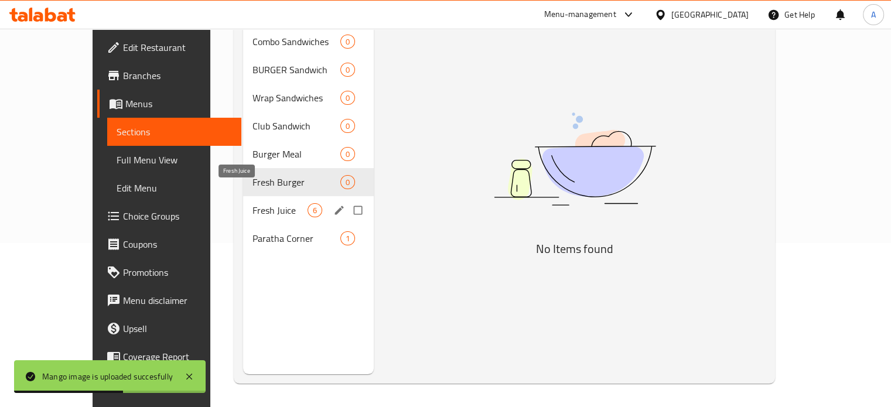
click at [253, 203] on span "Fresh Juice" at bounding box center [280, 210] width 55 height 14
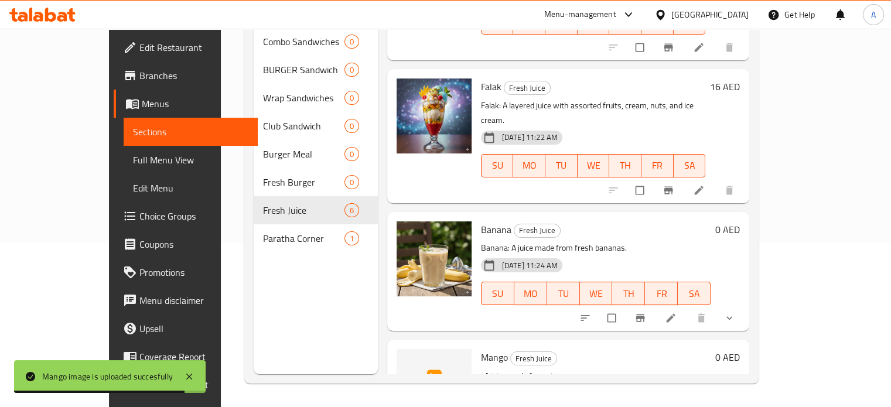
scroll to position [390, 0]
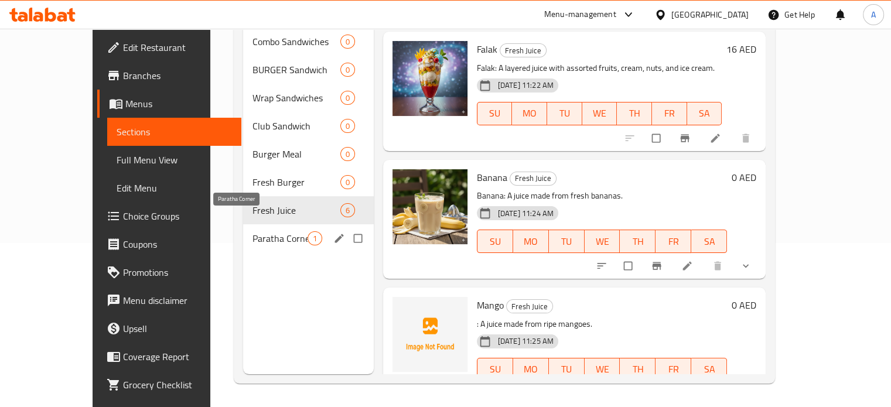
click at [253, 231] on span "Paratha Corner" at bounding box center [280, 238] width 55 height 14
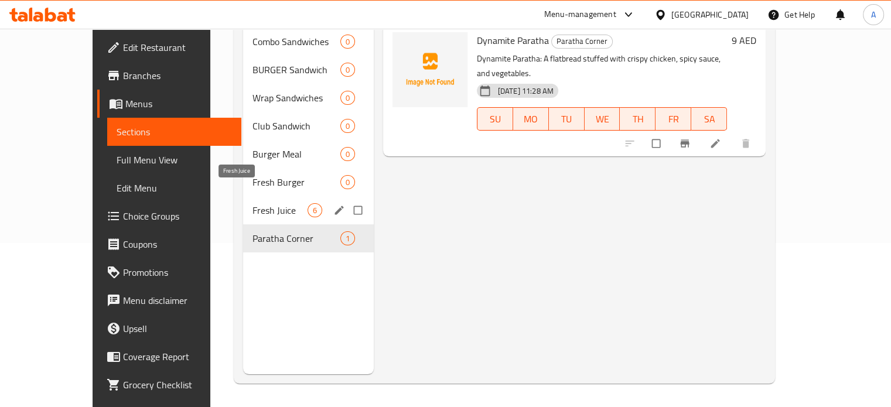
click at [253, 203] on span "Fresh Juice" at bounding box center [280, 210] width 55 height 14
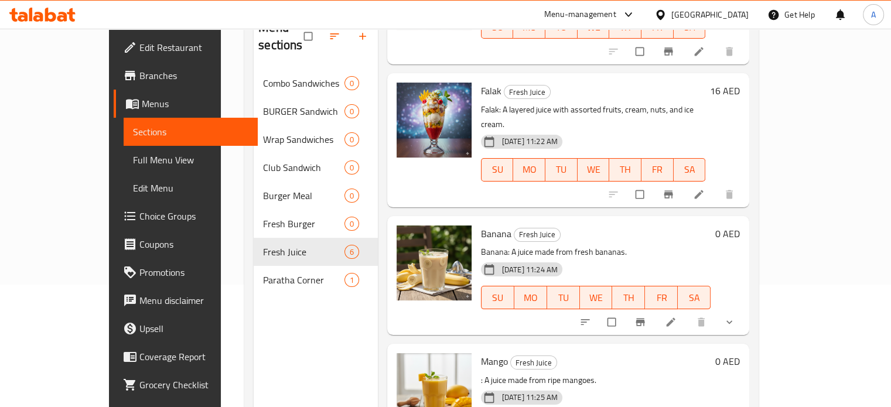
scroll to position [164, 0]
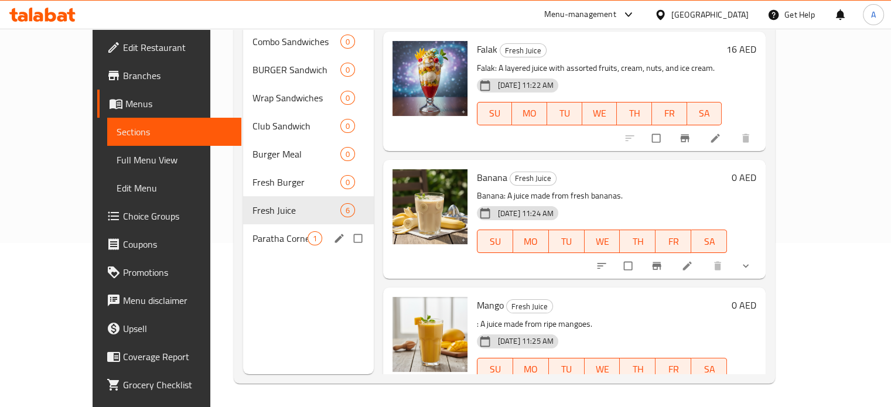
click at [253, 231] on span "Paratha Corner" at bounding box center [280, 238] width 55 height 14
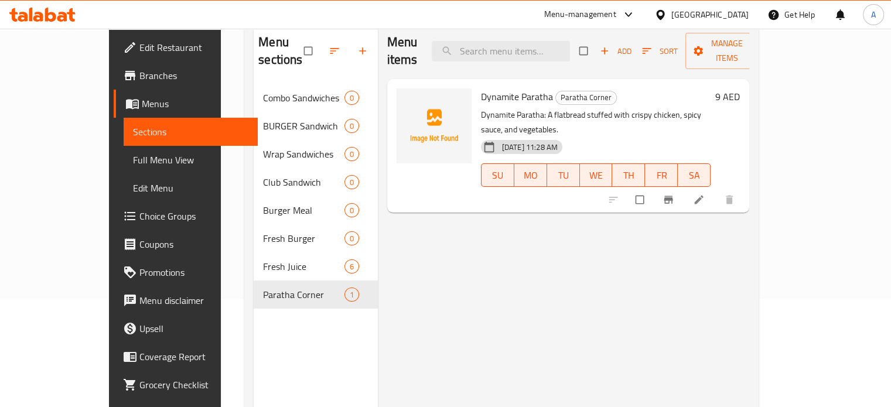
scroll to position [47, 0]
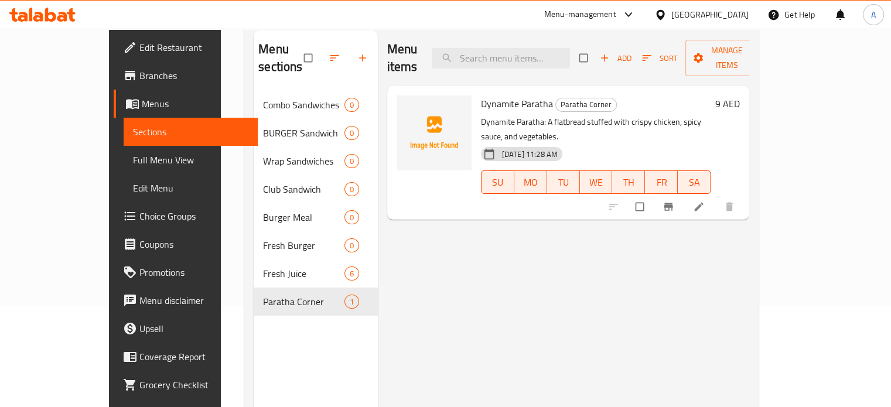
scroll to position [164, 0]
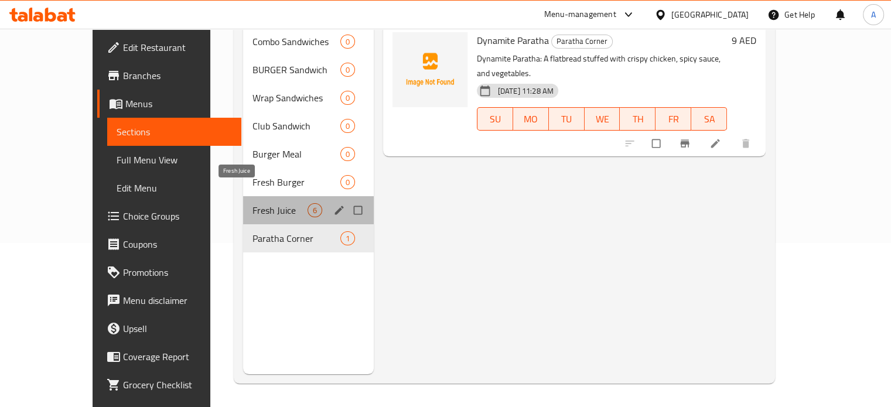
click at [253, 203] on span "Fresh Juice" at bounding box center [280, 210] width 55 height 14
